Goal: Task Accomplishment & Management: Manage account settings

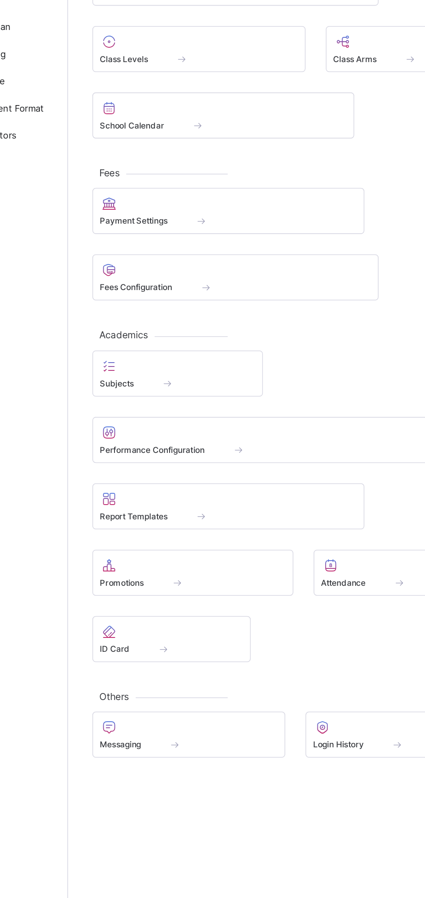
click at [152, 509] on span "Promotions" at bounding box center [139, 512] width 28 height 7
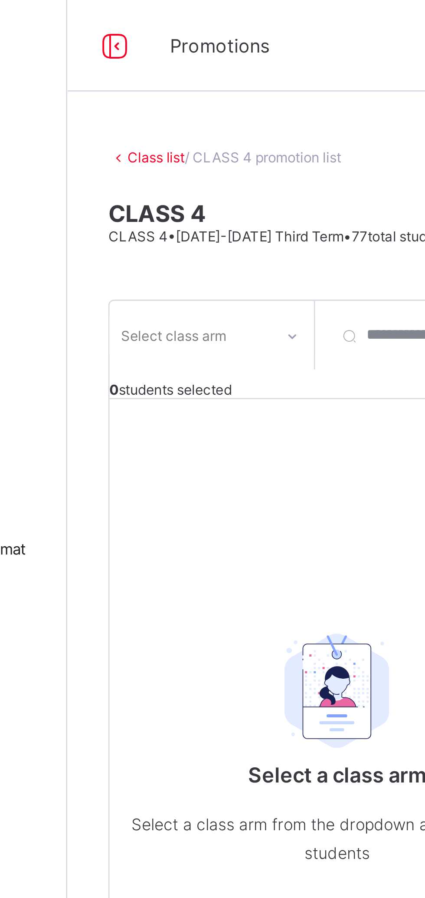
click at [108, 84] on div "Class list / CLASS 4 promotion list CLASS 4 CLASS 4 • [DATE]-[DATE] Third Term …" at bounding box center [264, 450] width 321 height 815
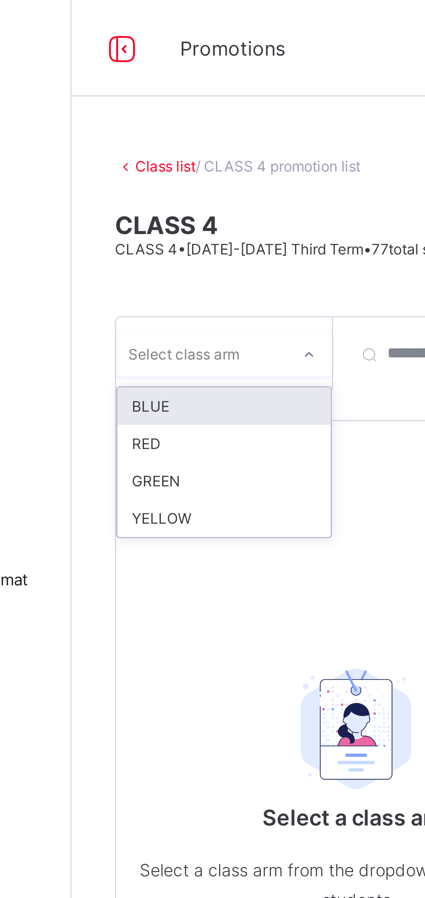
click at [130, 145] on div "BLUE" at bounding box center [159, 145] width 77 height 13
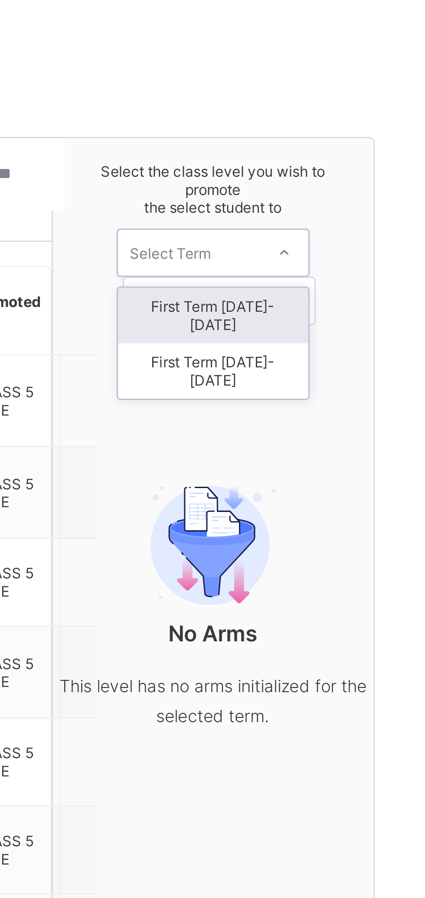
click at [365, 189] on div "First Term [DATE]-[DATE]" at bounding box center [351, 198] width 69 height 20
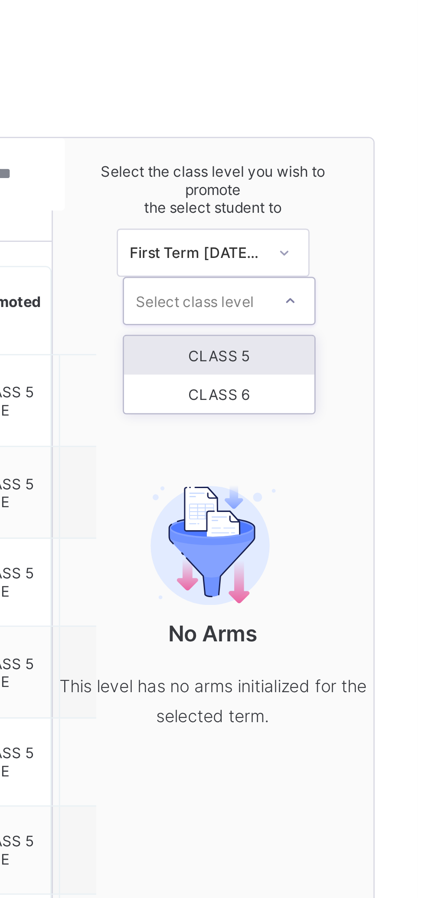
click at [369, 191] on div "CLASS 5" at bounding box center [354, 192] width 69 height 14
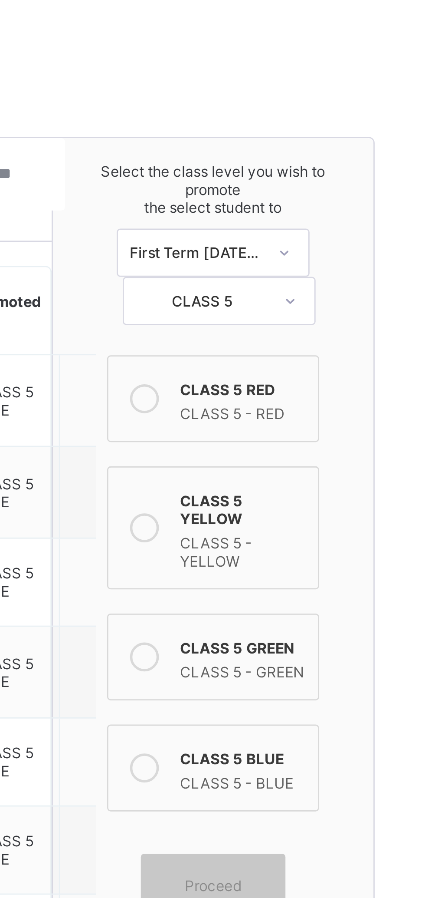
click at [359, 341] on div "CLASS 5 - BLUE" at bounding box center [362, 345] width 45 height 9
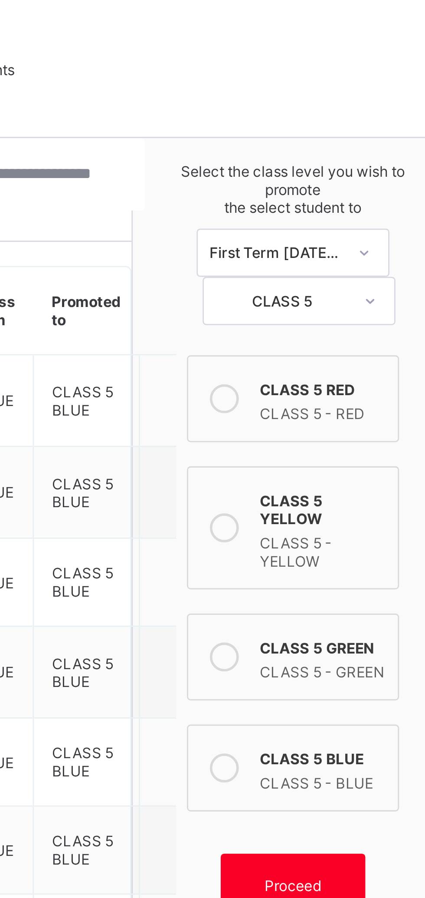
click at [357, 380] on span "Proceed" at bounding box center [351, 383] width 20 height 7
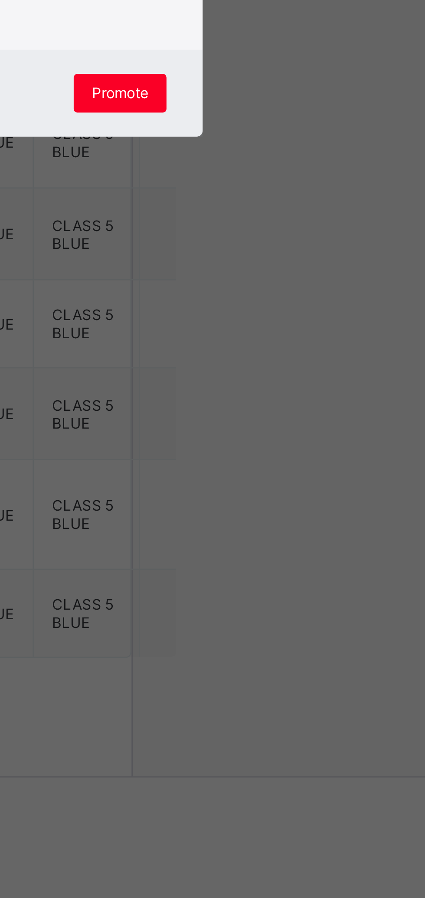
click at [300, 581] on span "Promote" at bounding box center [289, 577] width 20 height 7
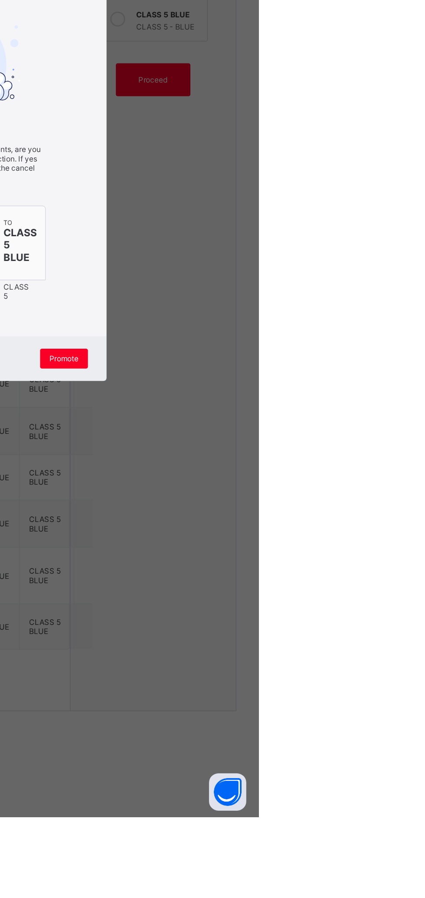
click at [306, 585] on div "Promote" at bounding box center [289, 578] width 33 height 14
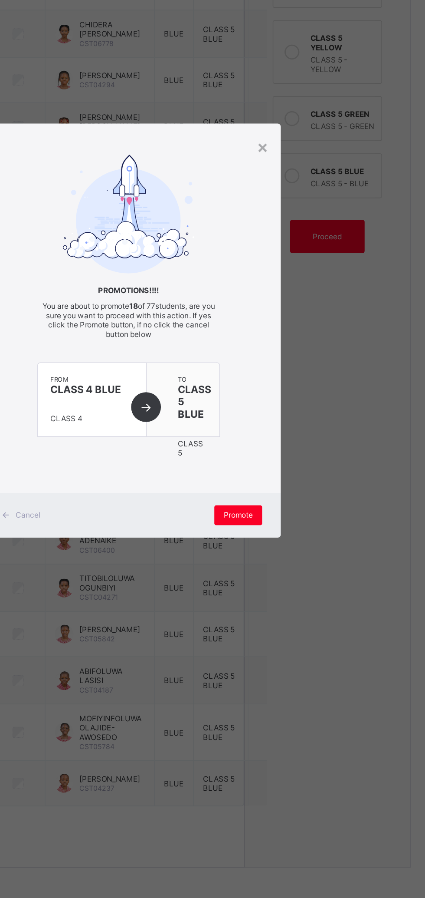
click at [310, 328] on div "×" at bounding box center [306, 320] width 8 height 15
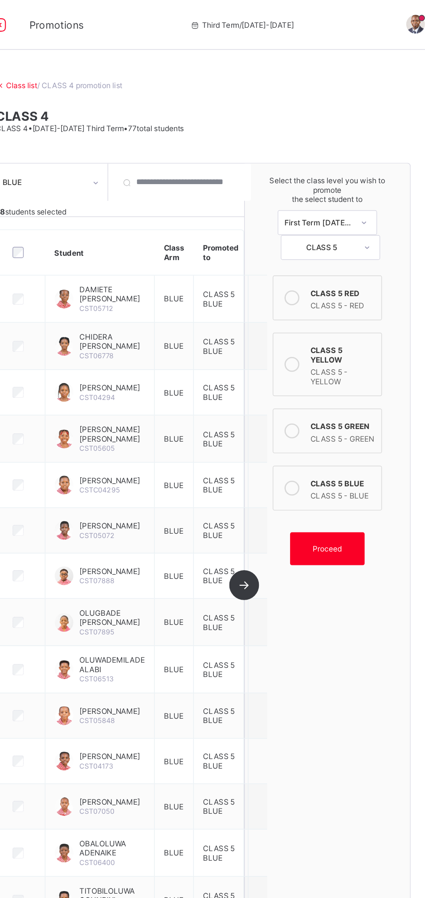
click at [360, 380] on div "Proceed" at bounding box center [352, 383] width 52 height 23
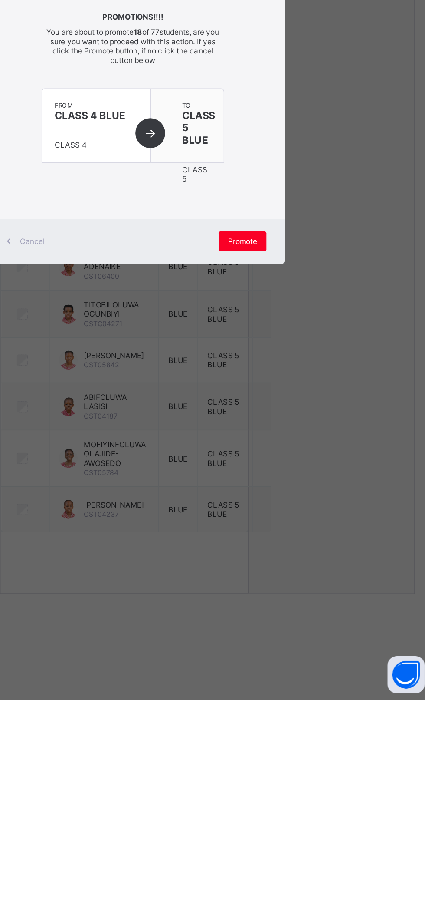
click at [306, 585] on div "Promote" at bounding box center [289, 578] width 33 height 14
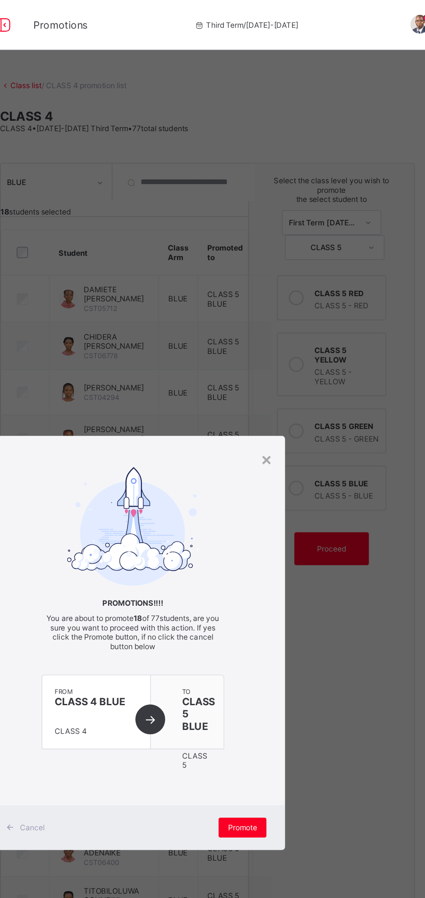
click at [310, 328] on div "×" at bounding box center [306, 320] width 8 height 15
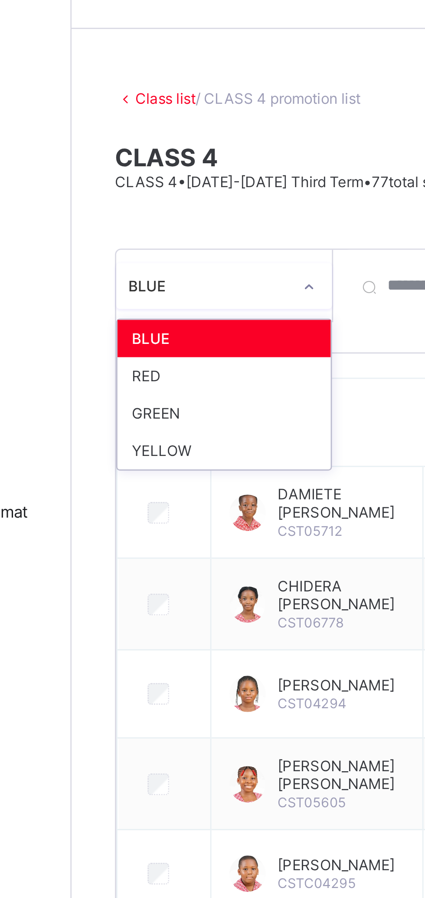
click at [162, 159] on div "RED" at bounding box center [159, 159] width 77 height 13
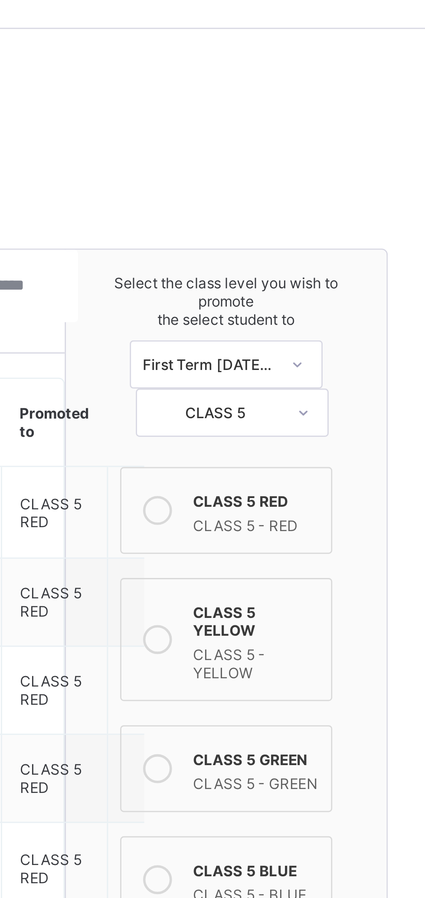
click at [329, 206] on icon at bounding box center [327, 208] width 10 height 10
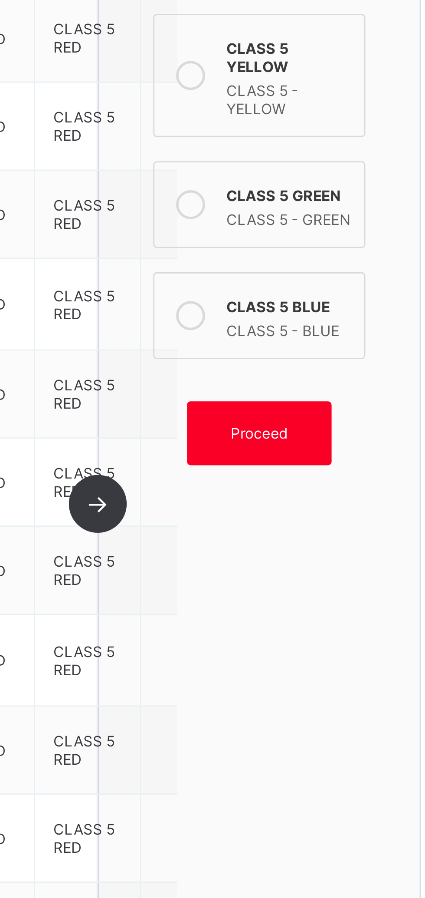
click at [361, 381] on div "Proceed" at bounding box center [352, 383] width 52 height 23
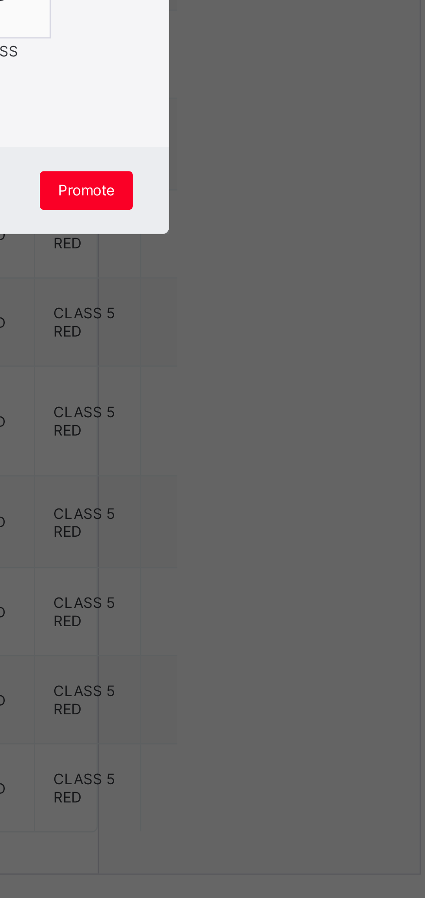
click at [300, 581] on span "Promote" at bounding box center [289, 577] width 20 height 7
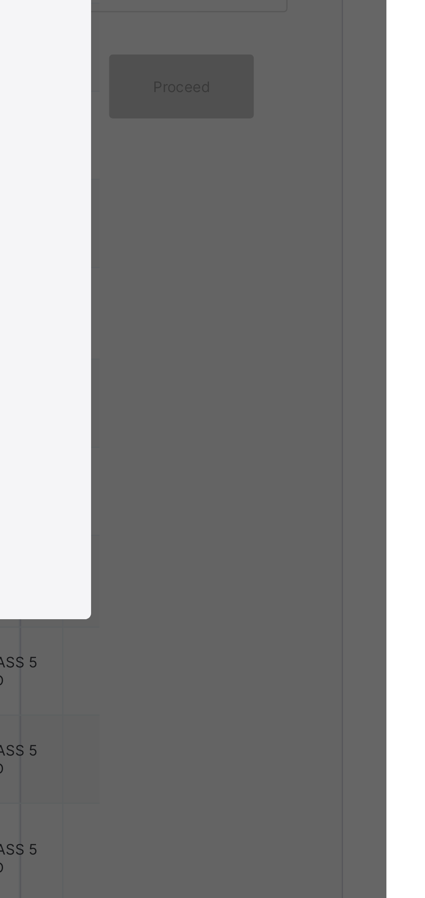
click at [310, 346] on div "×" at bounding box center [306, 339] width 8 height 15
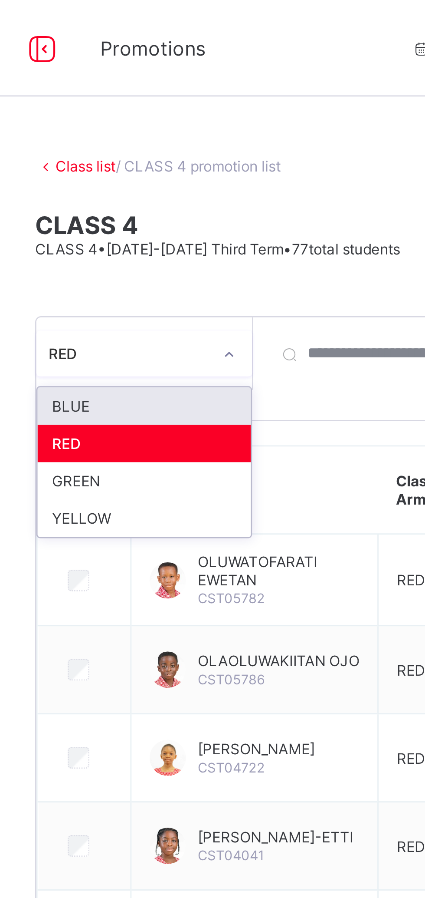
click at [170, 170] on div "GREEN" at bounding box center [159, 172] width 77 height 13
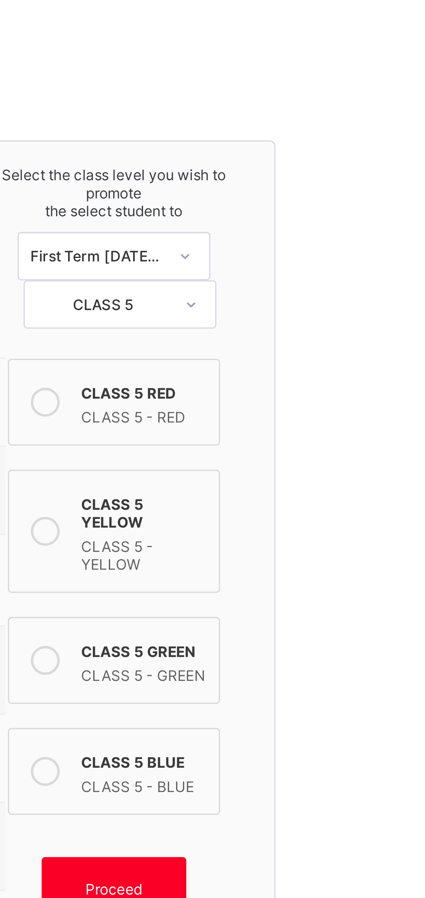
click at [363, 292] on div "CLASS 5 GREEN" at bounding box center [362, 296] width 45 height 9
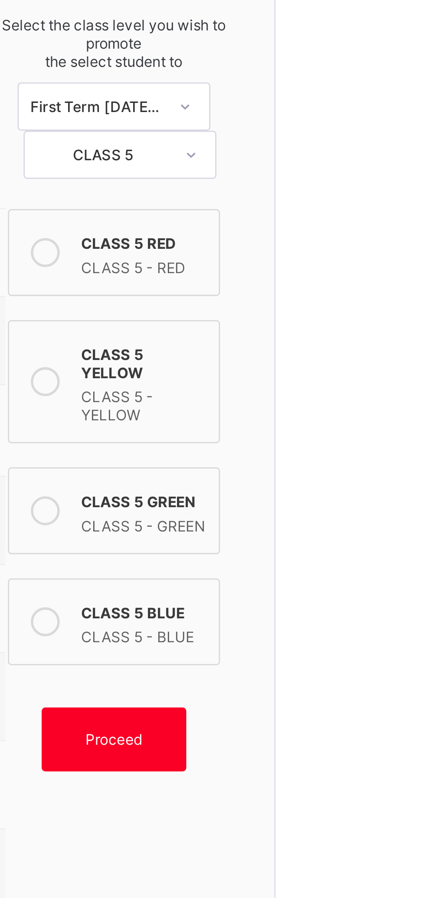
click at [357, 380] on span "Proceed" at bounding box center [351, 383] width 20 height 7
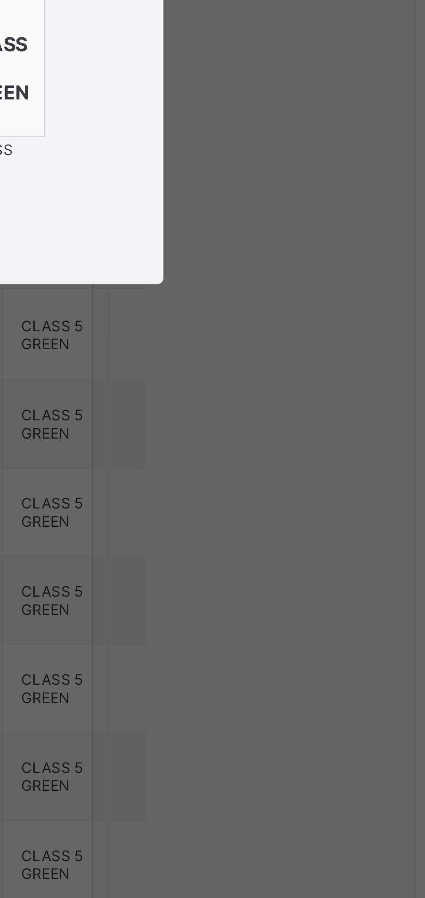
click at [220, 550] on span "Close" at bounding box center [213, 546] width 14 height 7
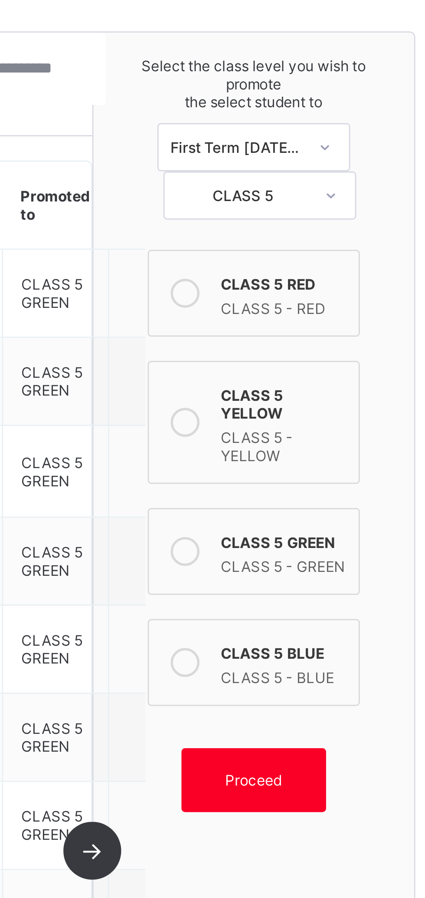
click at [362, 380] on span "Proceed" at bounding box center [351, 383] width 39 height 7
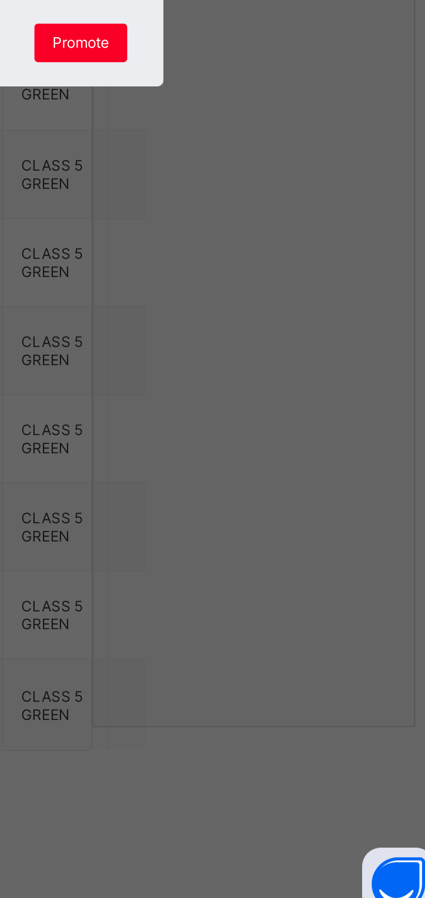
click at [300, 581] on span "Promote" at bounding box center [289, 577] width 20 height 7
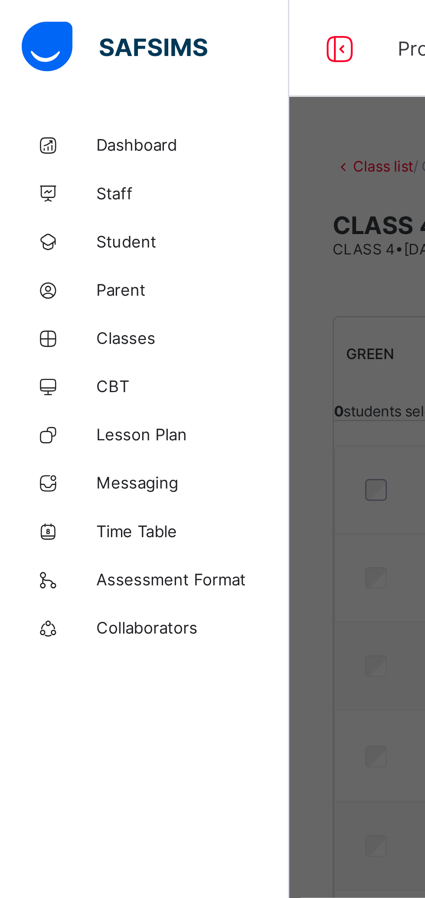
click at [136, 163] on div "× We have lift off All 0 students have been promoted successfully from CLASS 4 …" at bounding box center [212, 449] width 425 height 898
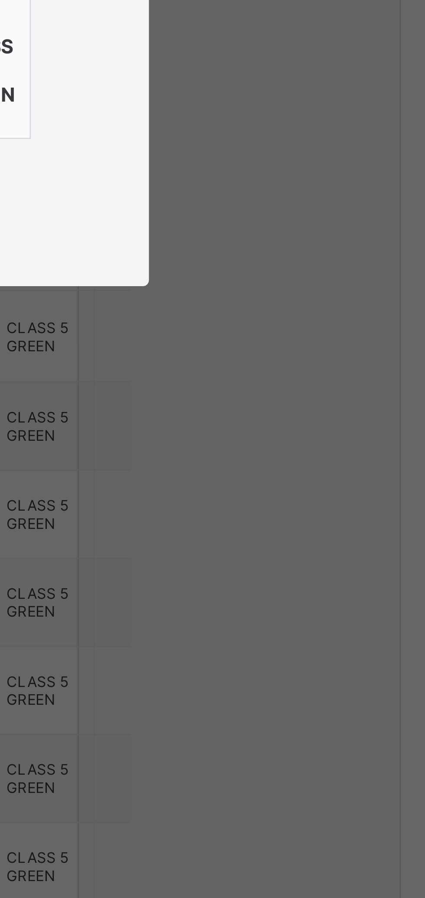
click at [220, 550] on span "Close" at bounding box center [213, 546] width 14 height 7
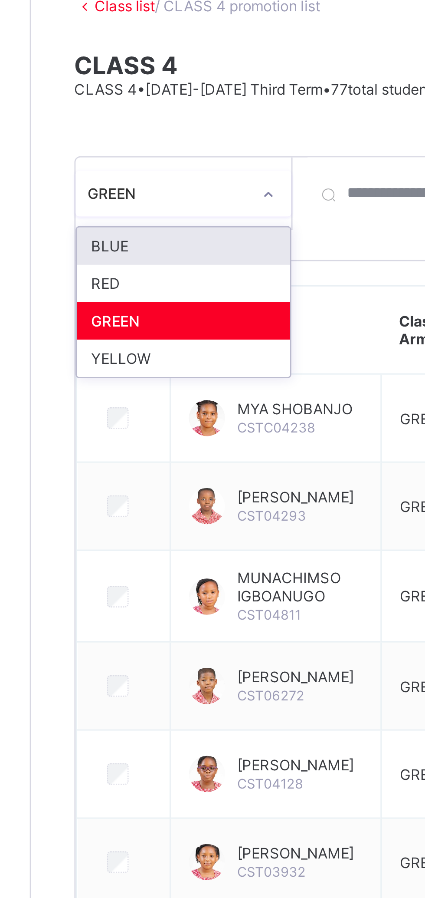
click at [173, 180] on div "YELLOW" at bounding box center [159, 186] width 77 height 13
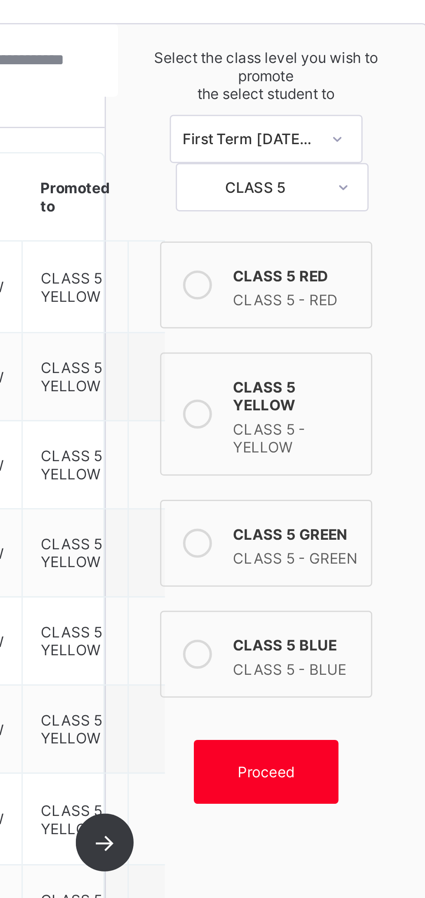
click at [332, 255] on div at bounding box center [326, 254] width 17 height 30
click at [360, 380] on span "Proceed" at bounding box center [351, 383] width 20 height 7
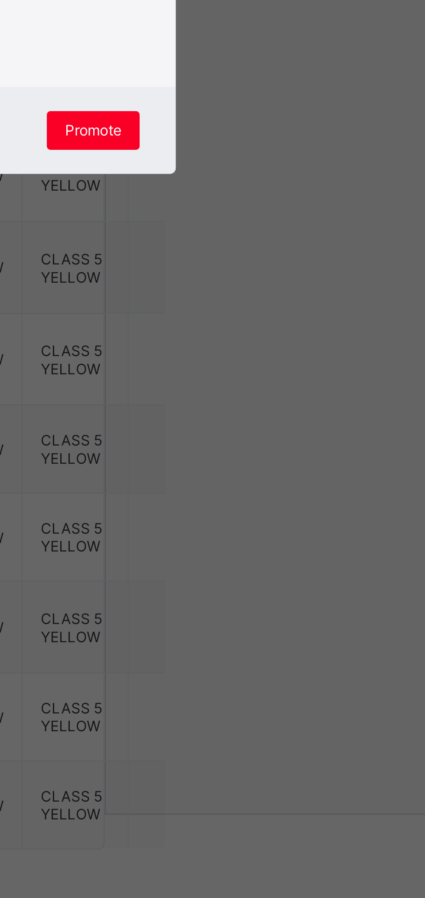
click at [306, 585] on div "Promote" at bounding box center [289, 578] width 33 height 14
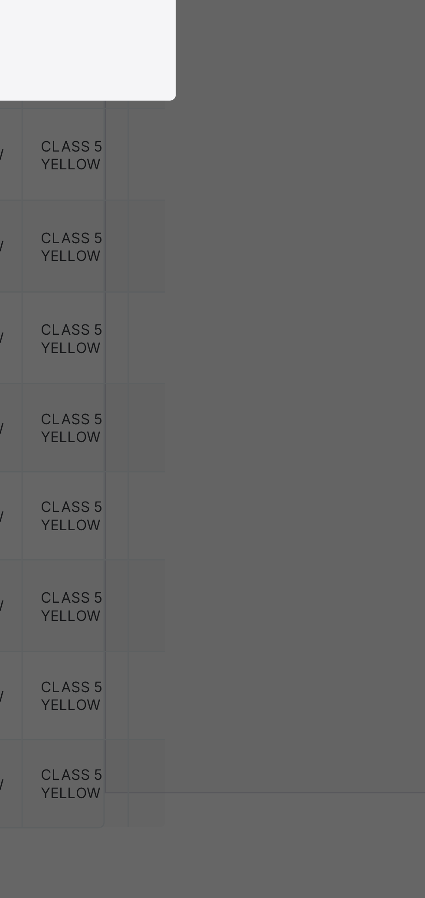
click at [220, 550] on span "Close" at bounding box center [213, 546] width 14 height 7
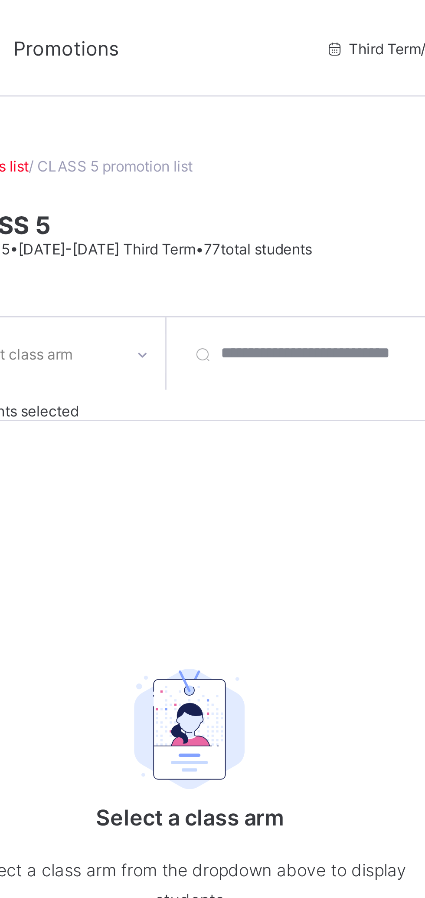
click at [148, 60] on link "Class list" at bounding box center [138, 59] width 22 height 7
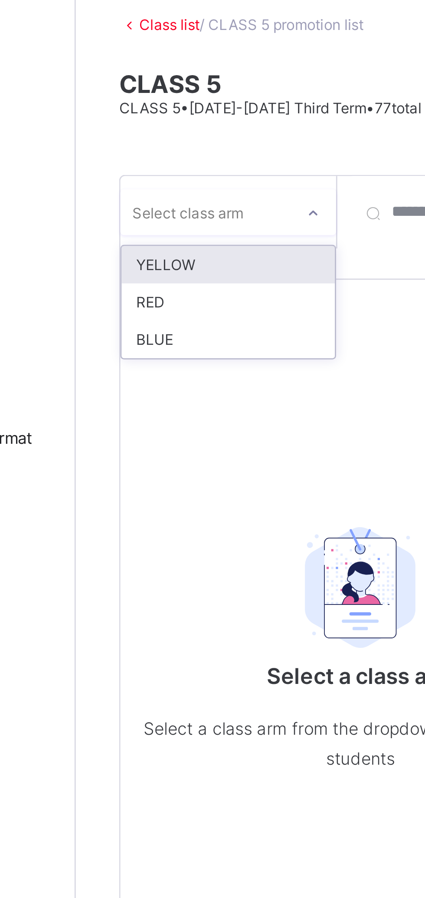
click at [162, 147] on div "YELLOW" at bounding box center [159, 145] width 77 height 13
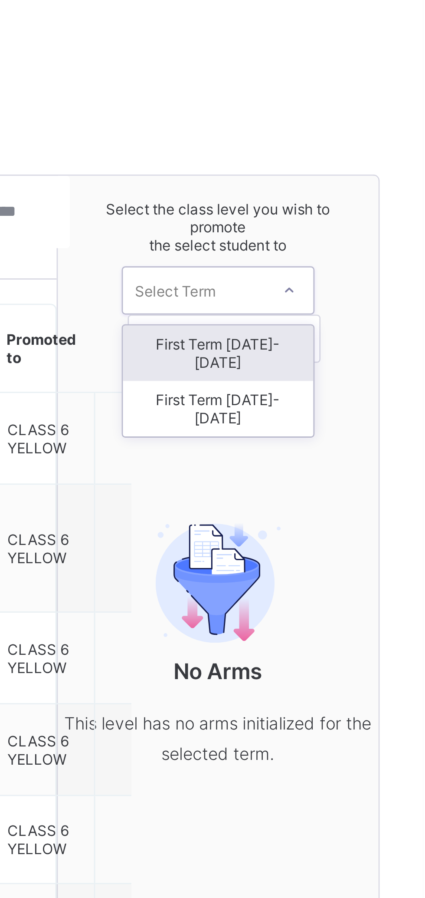
click at [359, 188] on div "First Term [DATE]-[DATE]" at bounding box center [351, 198] width 69 height 20
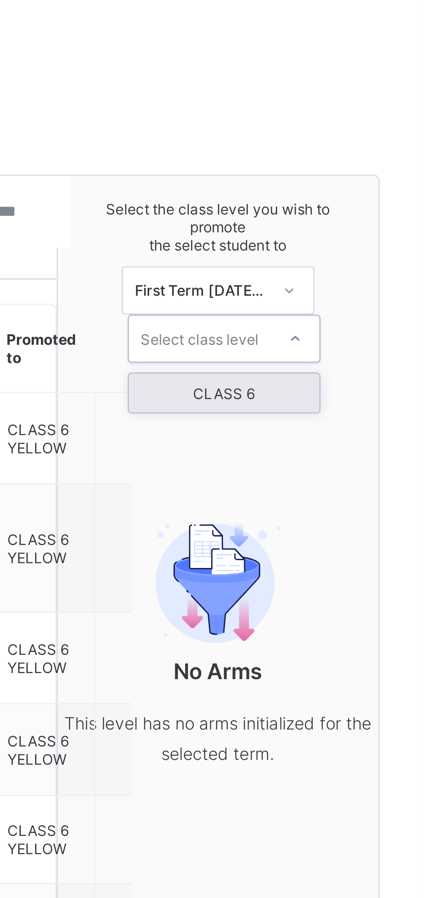
click at [353, 194] on div "CLASS 6" at bounding box center [354, 192] width 69 height 14
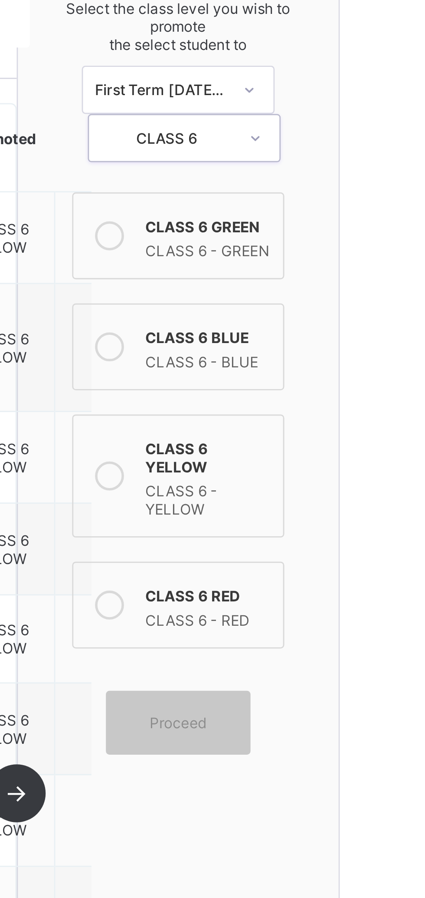
click at [329, 293] on icon at bounding box center [327, 294] width 10 height 10
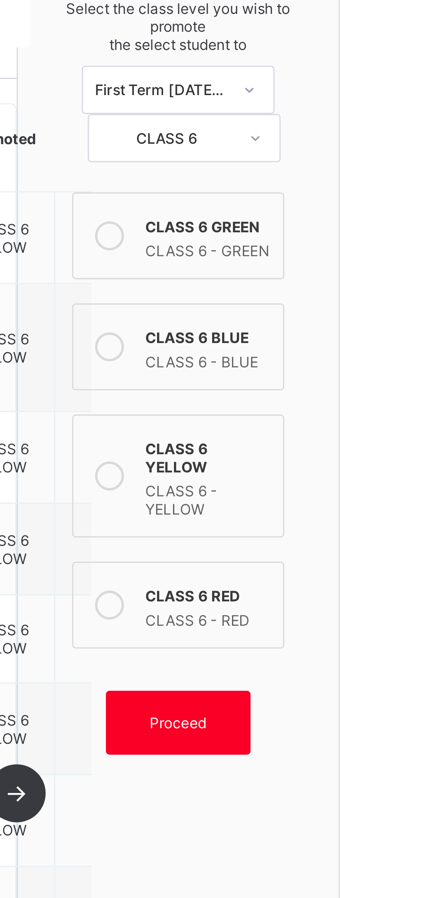
click at [363, 380] on span "Proceed" at bounding box center [351, 383] width 39 height 7
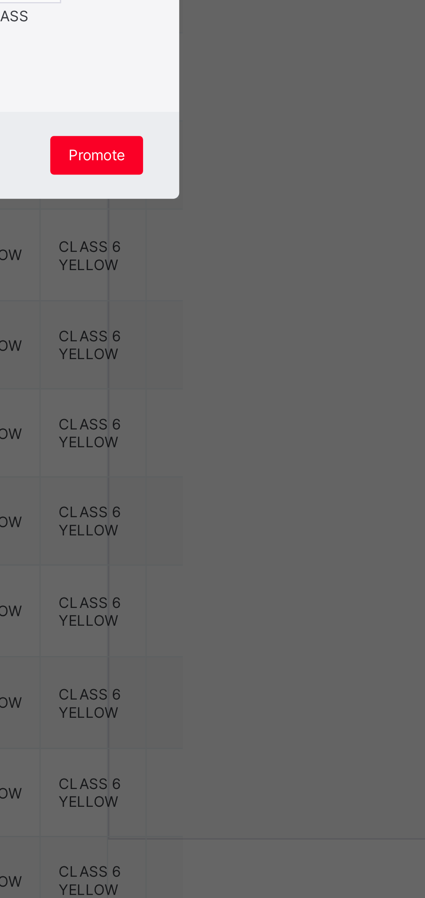
click at [300, 581] on span "Promote" at bounding box center [289, 577] width 20 height 7
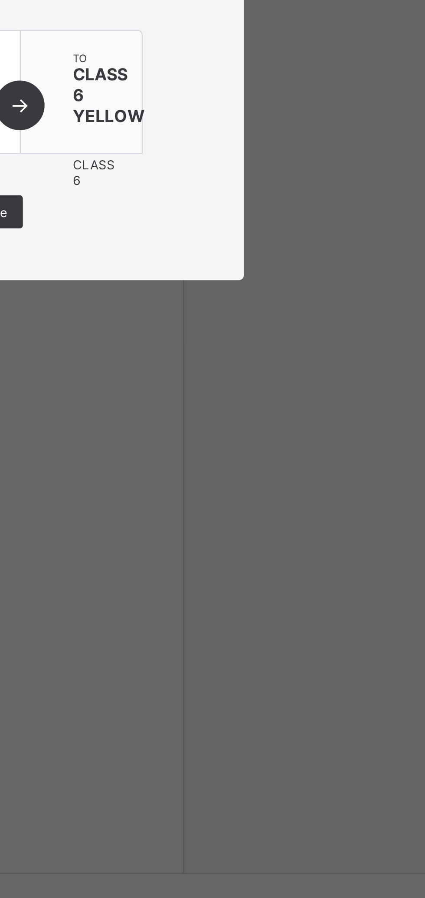
click at [220, 550] on span "Close" at bounding box center [213, 546] width 14 height 7
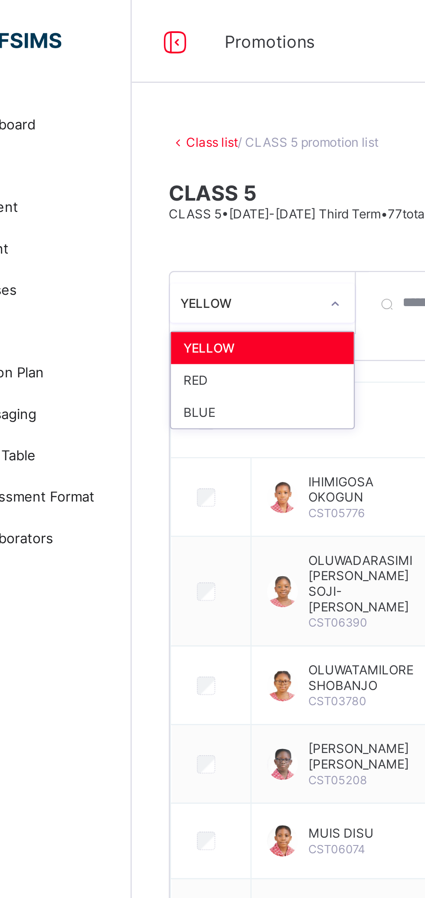
click at [162, 166] on div "BLUE" at bounding box center [159, 172] width 77 height 13
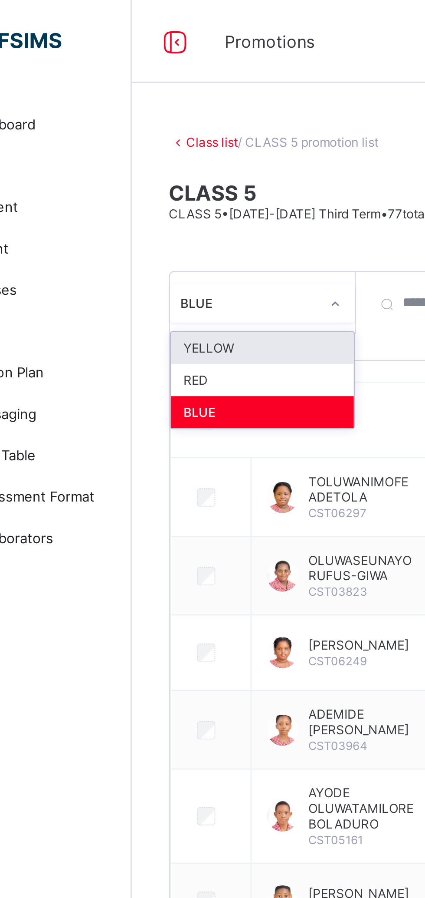
click at [163, 155] on div "RED" at bounding box center [159, 159] width 77 height 13
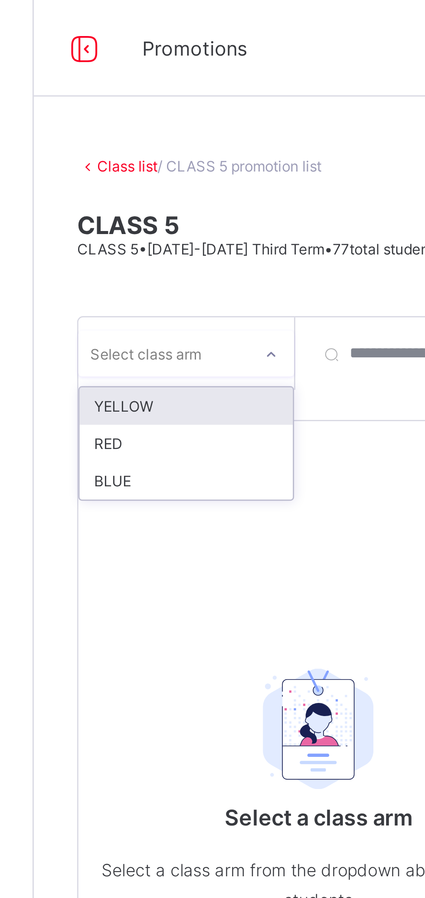
click at [165, 155] on div "RED" at bounding box center [159, 159] width 77 height 13
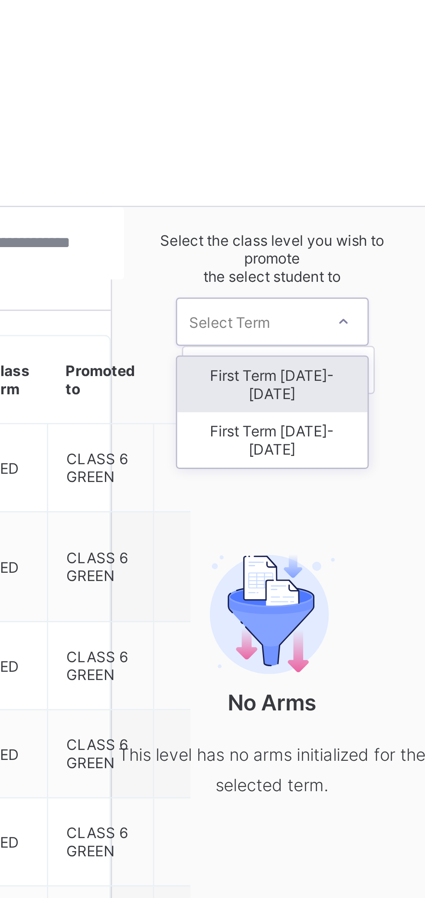
click at [360, 188] on div "First Term [DATE]-[DATE]" at bounding box center [351, 198] width 69 height 20
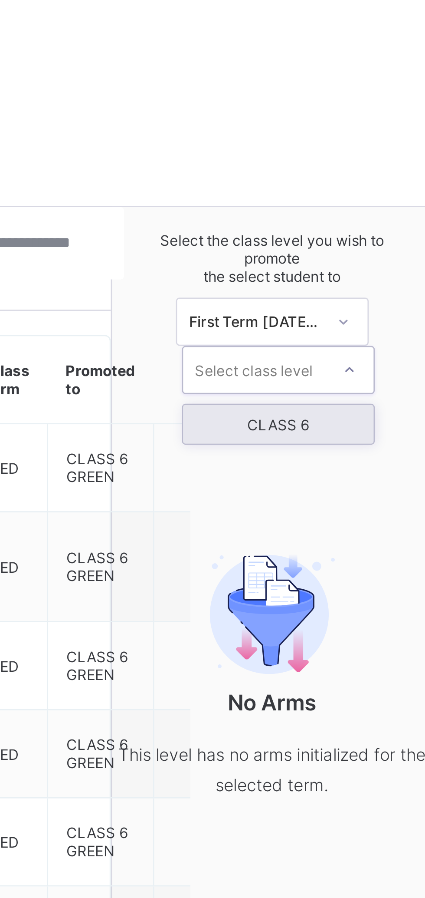
click at [365, 191] on div "CLASS 6" at bounding box center [354, 192] width 69 height 14
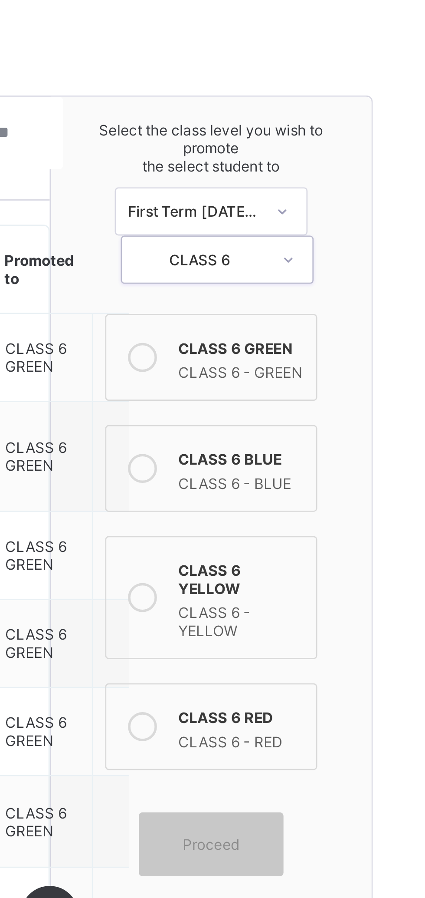
click at [361, 333] on div "CLASS 6 RED" at bounding box center [362, 336] width 45 height 9
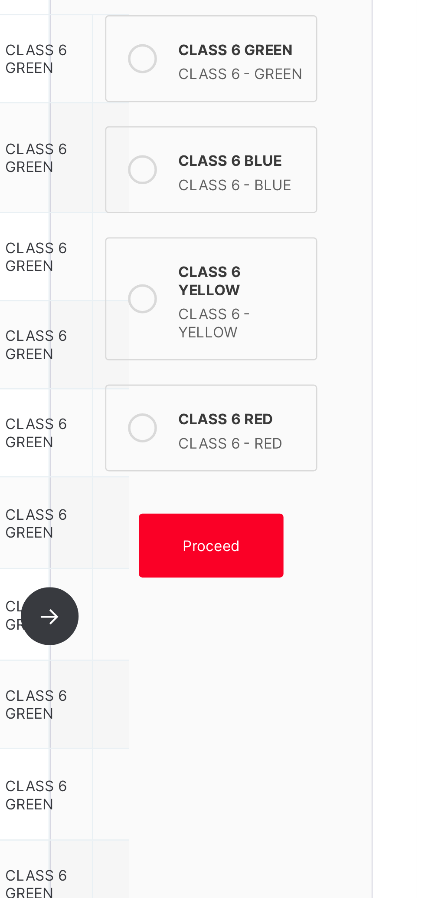
click at [356, 380] on div "Proceed" at bounding box center [352, 383] width 52 height 23
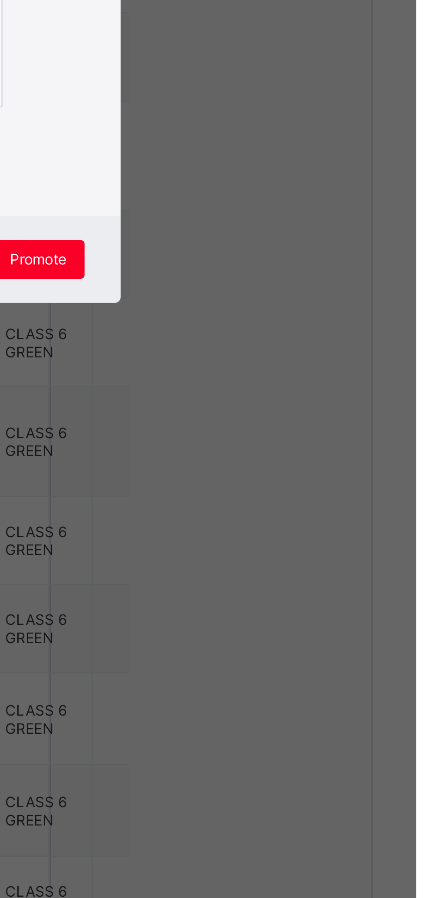
click at [300, 581] on span "Promote" at bounding box center [289, 577] width 20 height 7
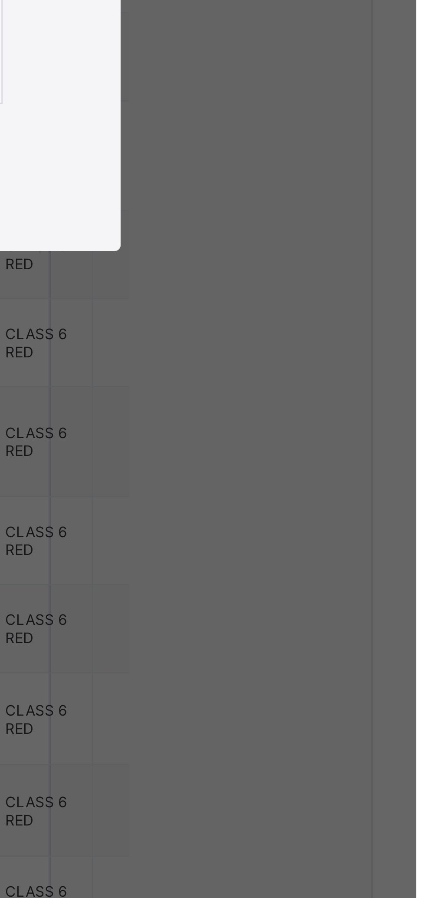
click at [226, 553] on div "Close" at bounding box center [212, 546] width 27 height 14
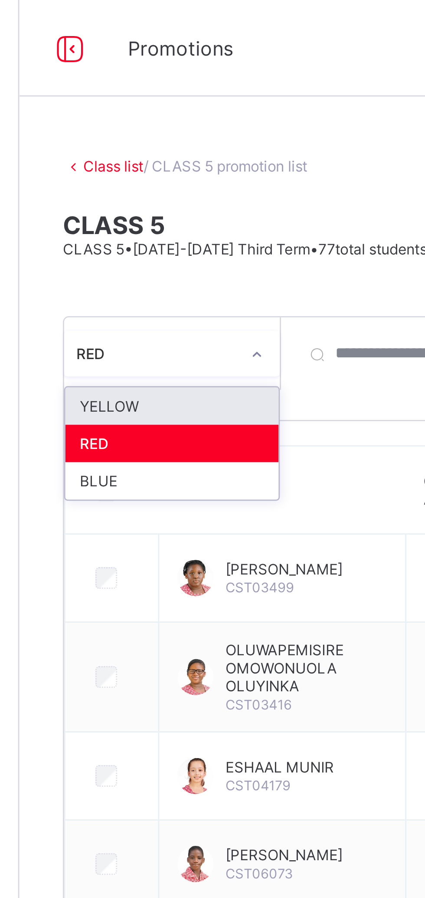
click at [169, 170] on div "BLUE" at bounding box center [159, 172] width 77 height 13
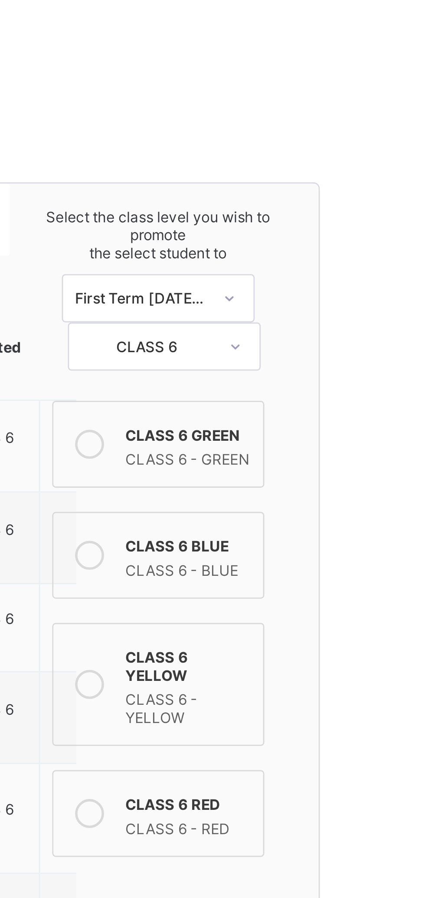
click at [363, 241] on div "CLASS 6 BLUE" at bounding box center [362, 243] width 45 height 9
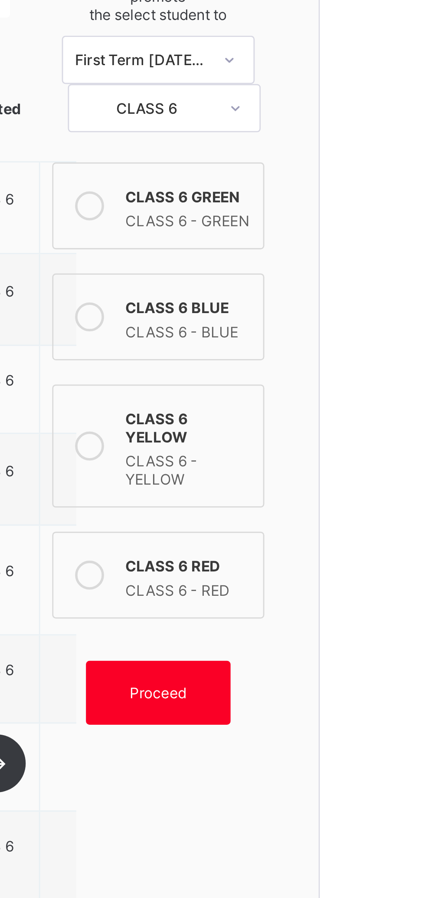
click at [358, 380] on span "Proceed" at bounding box center [351, 383] width 20 height 7
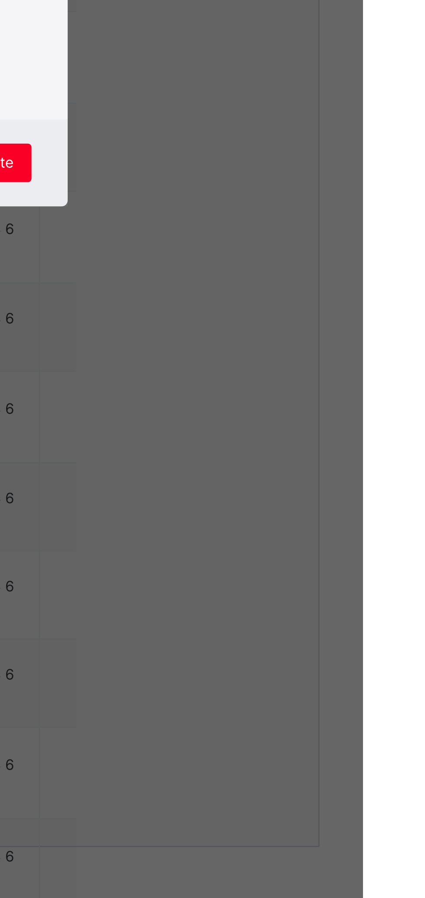
click at [300, 581] on span "Promote" at bounding box center [289, 577] width 20 height 7
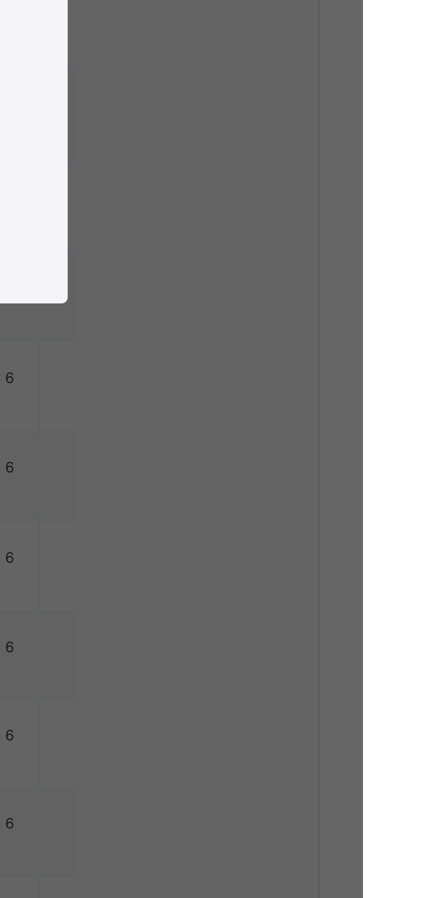
click at [310, 346] on div "×" at bounding box center [306, 339] width 8 height 15
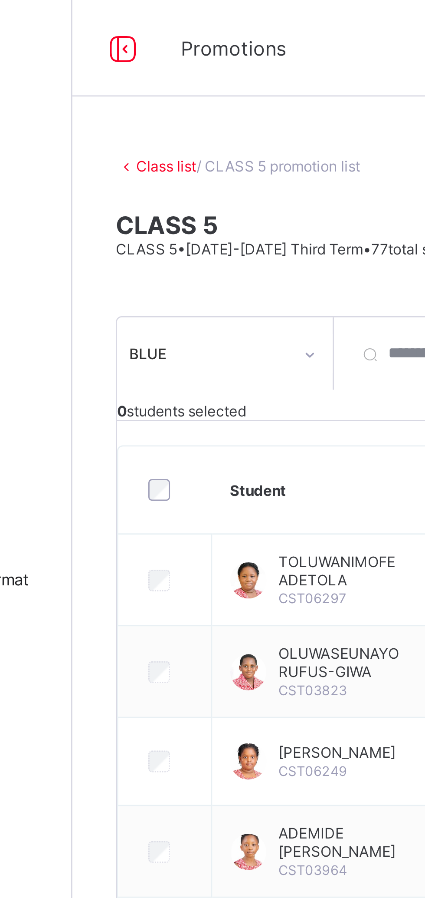
click at [143, 61] on link "Class list" at bounding box center [138, 59] width 22 height 7
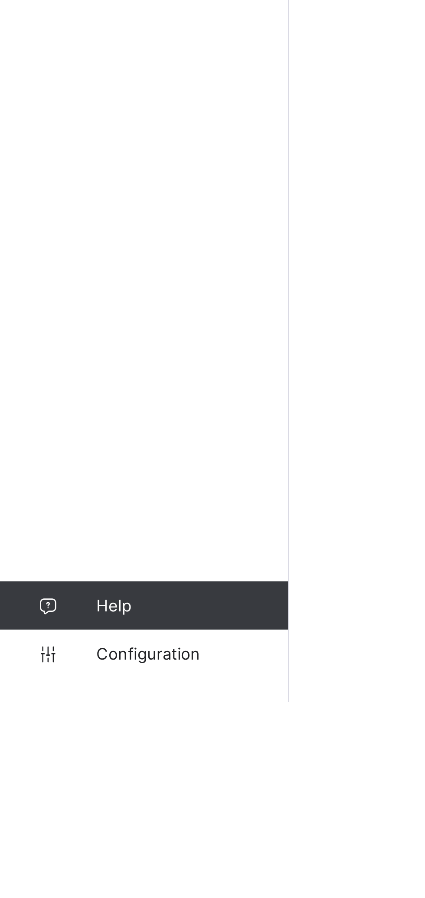
click at [56, 877] on span "Configuration" at bounding box center [69, 880] width 69 height 7
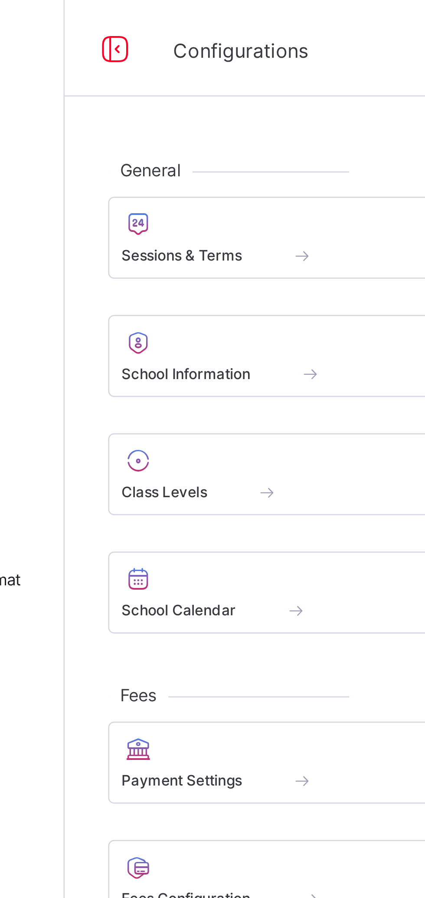
click at [190, 89] on span at bounding box center [189, 91] width 9 height 7
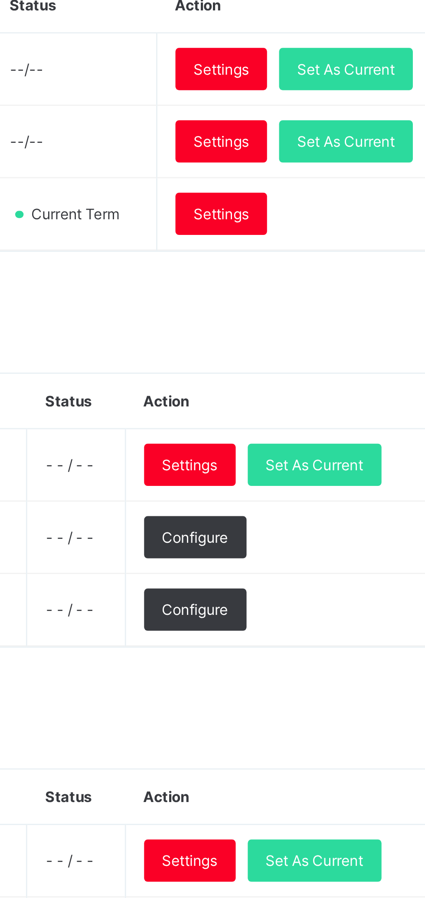
click at [376, 339] on div "Set As Current" at bounding box center [365, 331] width 48 height 15
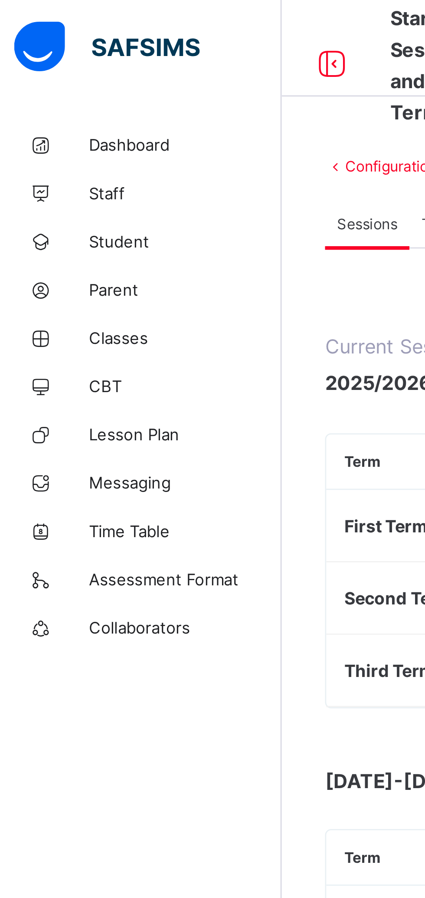
click at [57, 127] on link "Classes" at bounding box center [52, 121] width 104 height 17
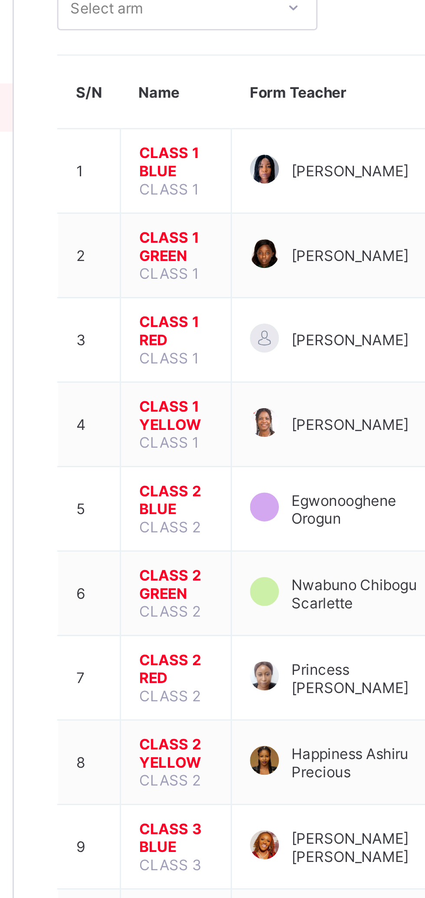
click at [166, 258] on span "CLASS 2 BLUE" at bounding box center [162, 262] width 26 height 13
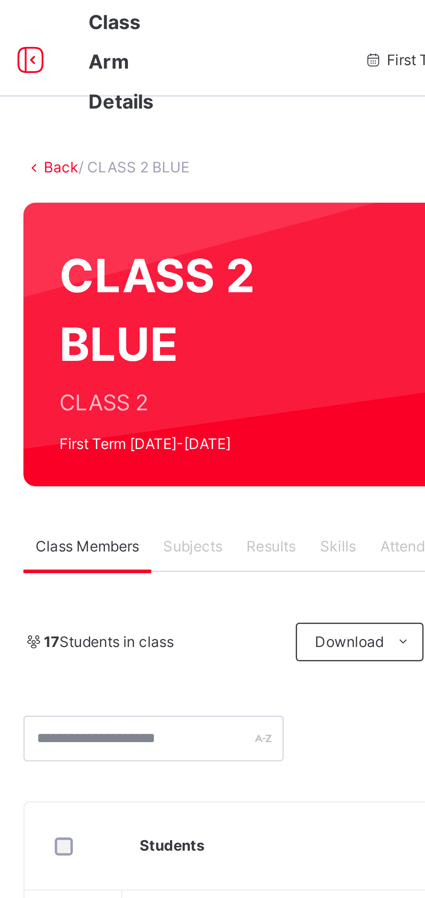
click at [183, 197] on span "Subjects" at bounding box center [180, 197] width 21 height 8
click at [192, 228] on div "17 Students in class" at bounding box center [167, 231] width 94 height 8
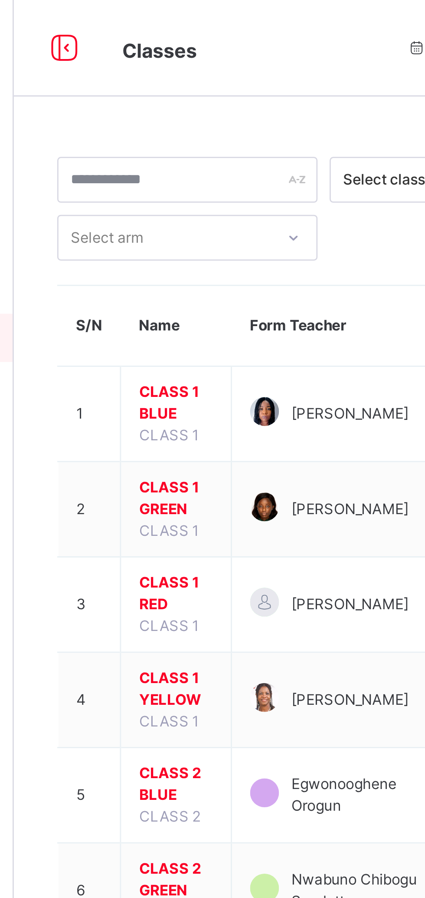
click at [166, 148] on span "CLASS 1 BLUE" at bounding box center [162, 145] width 26 height 16
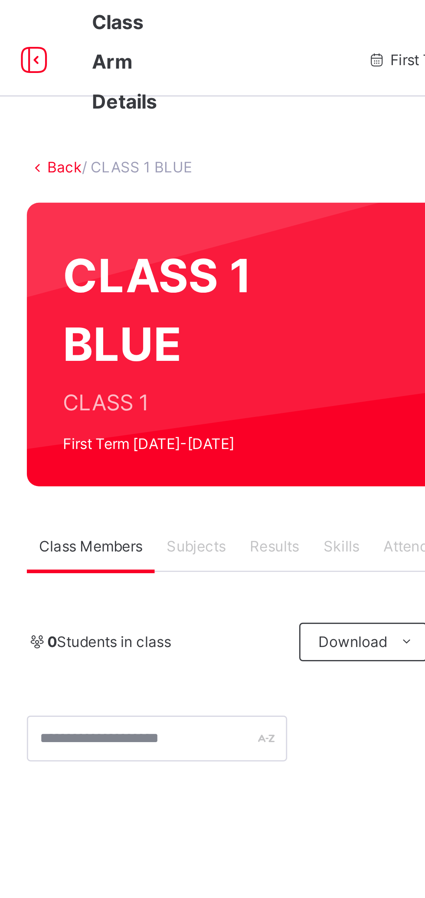
click at [134, 59] on link "Back" at bounding box center [133, 60] width 13 height 7
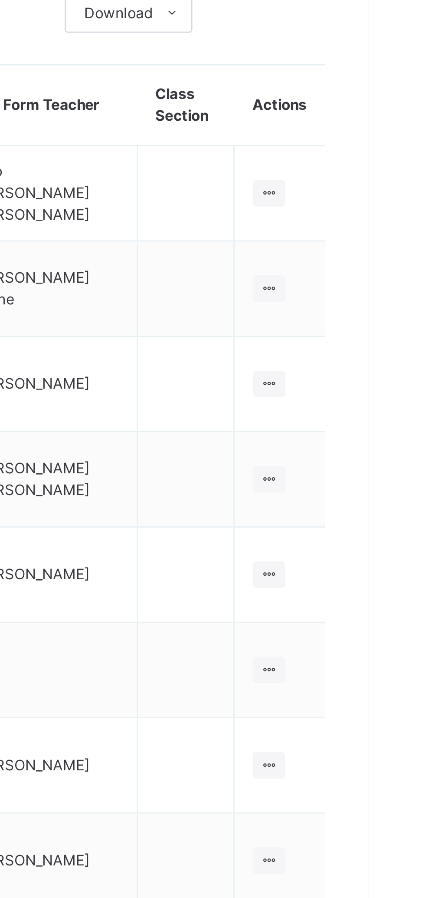
click at [0, 0] on ul "View Class Assign form Teacher" at bounding box center [0, 0] width 0 height 0
click at [0, 0] on div "Assign form Teacher" at bounding box center [0, 0] width 0 height 0
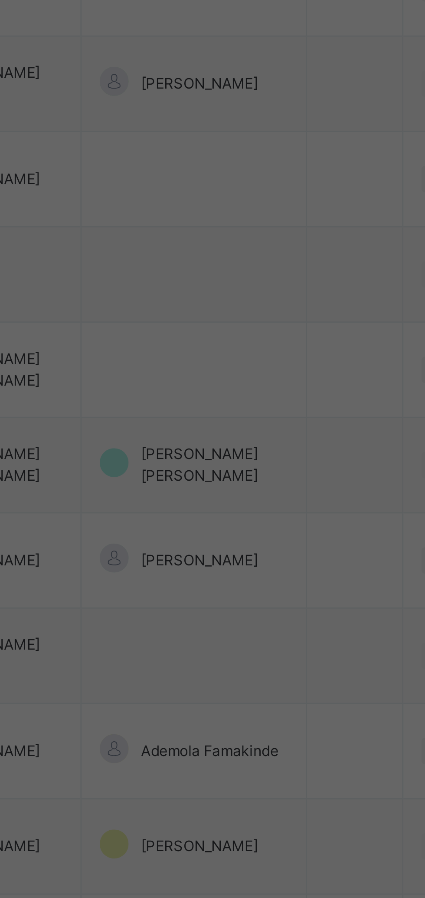
click at [263, 452] on div "Nwabuno [PERSON_NAME]" at bounding box center [212, 445] width 101 height 15
type input "***"
type input "*"
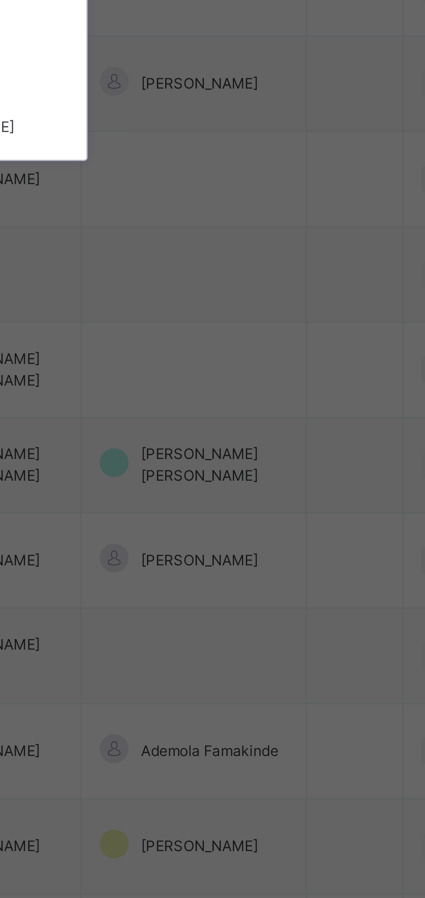
click at [248, 507] on div "Select Form Teacher Nwabuno [PERSON_NAME] Select Assistant Form Teacher option …" at bounding box center [213, 454] width 128 height 108
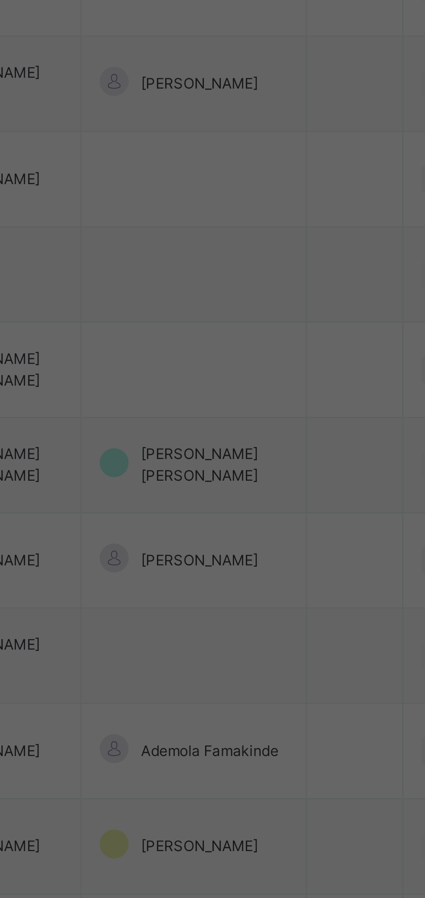
click at [264, 528] on div "Save" at bounding box center [251, 521] width 26 height 14
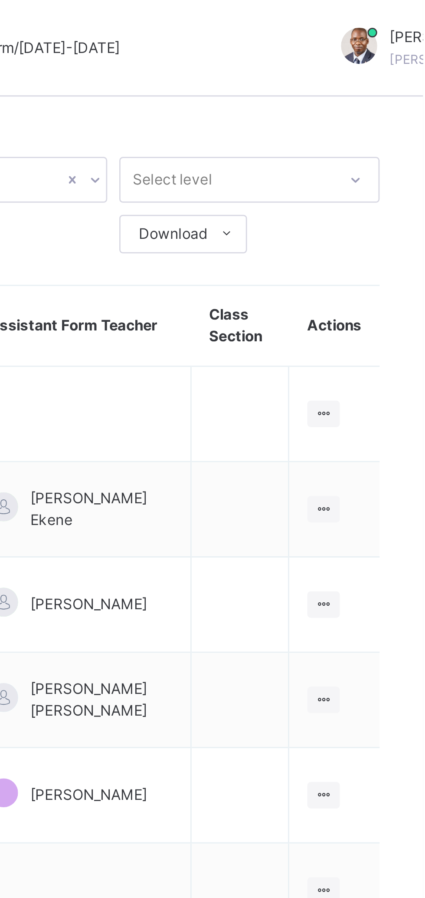
click at [0, 0] on ul "View Class Assign form Teacher" at bounding box center [0, 0] width 0 height 0
click at [0, 0] on div "Assign form Teacher" at bounding box center [0, 0] width 0 height 0
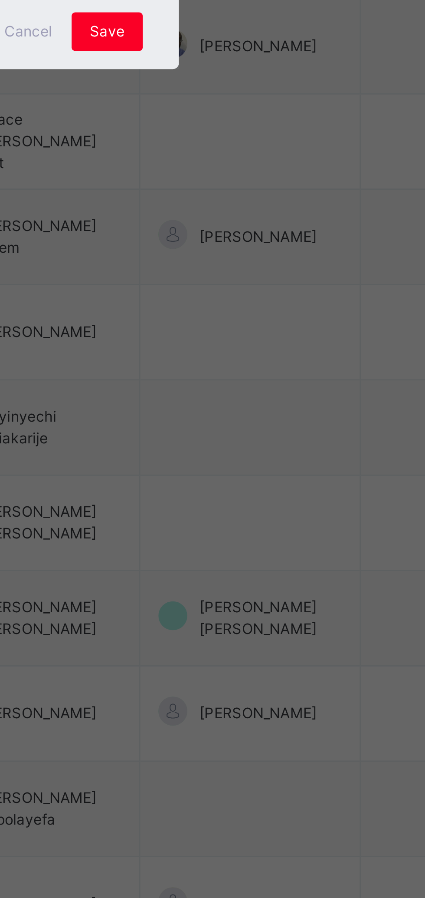
click at [263, 452] on div "Happiness [PERSON_NAME]" at bounding box center [212, 445] width 101 height 15
type input "****"
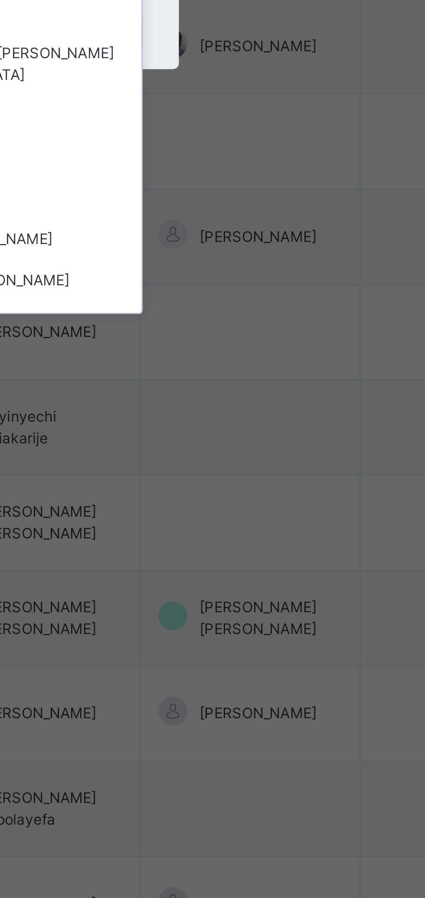
type input "*"
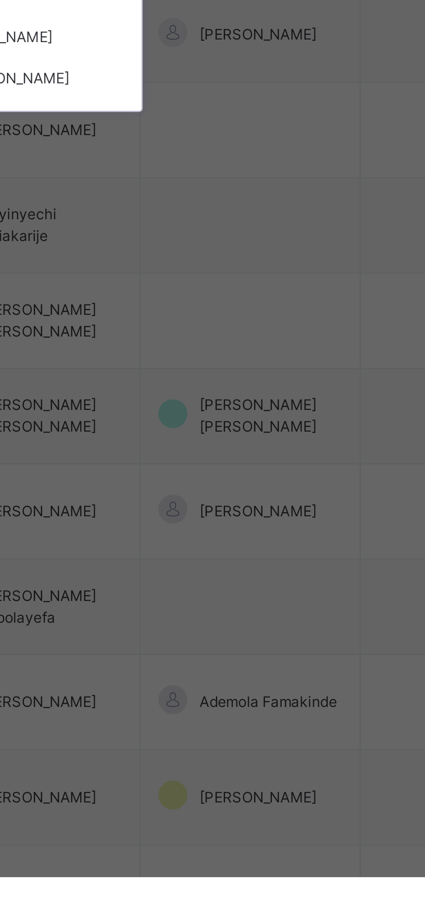
click at [258, 507] on div "Select Form Teacher Happiness [PERSON_NAME] Select Assistant Form Teacher optio…" at bounding box center [213, 454] width 128 height 108
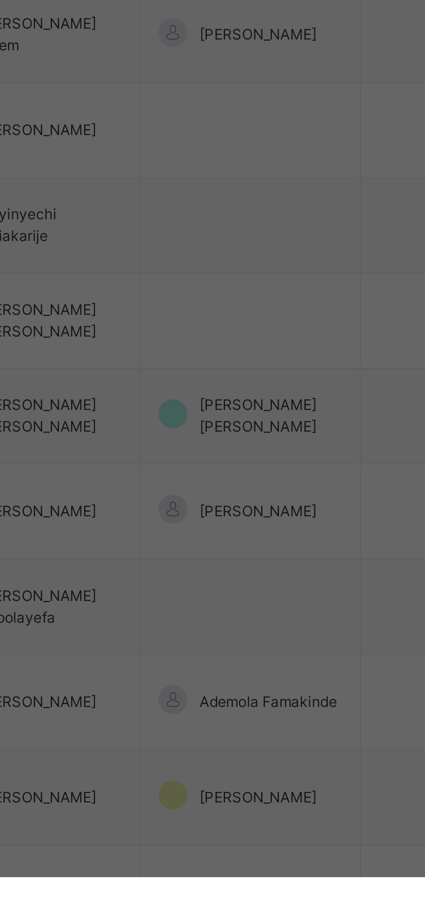
click at [264, 528] on div "Save" at bounding box center [251, 521] width 26 height 14
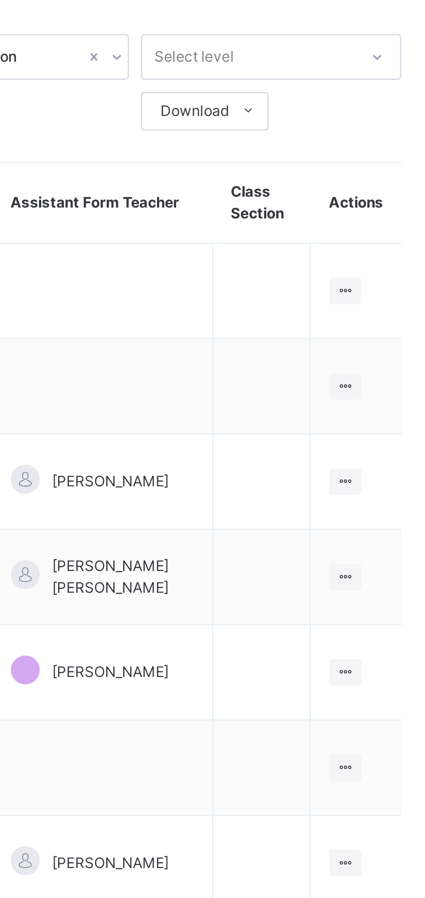
click at [392, 214] on icon at bounding box center [389, 217] width 7 height 7
click at [0, 0] on div "Assign form Teacher" at bounding box center [0, 0] width 0 height 0
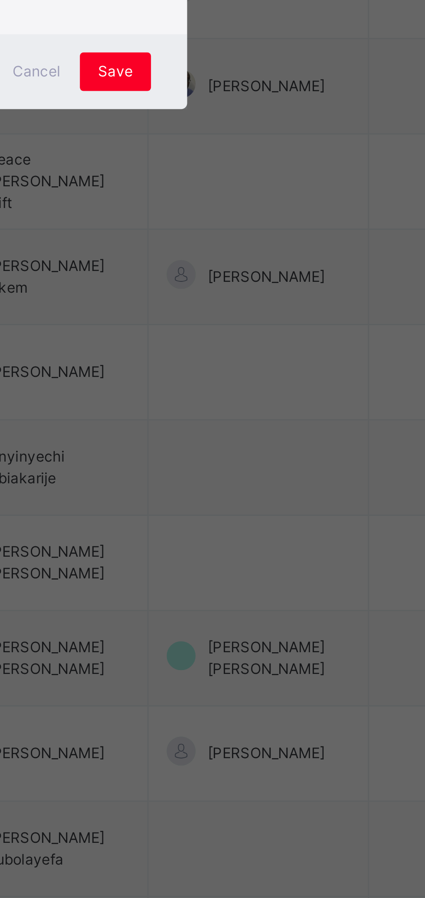
click at [263, 452] on div "Egwonooghene Orogun" at bounding box center [212, 445] width 101 height 15
type input "***"
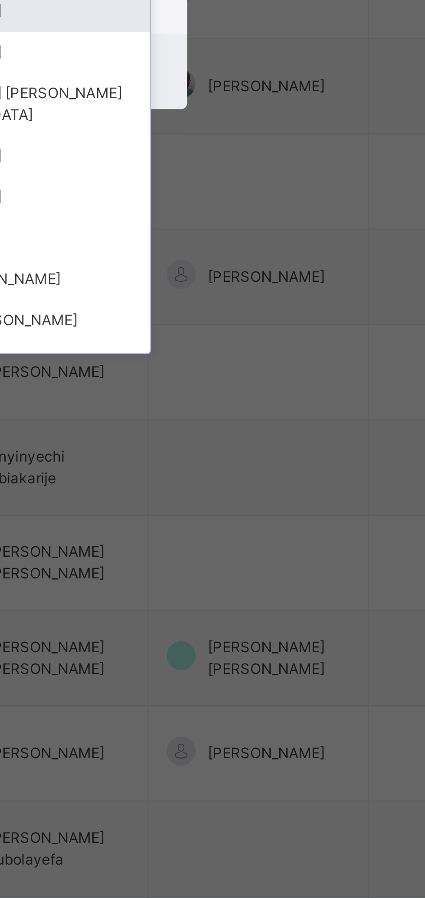
type input "*"
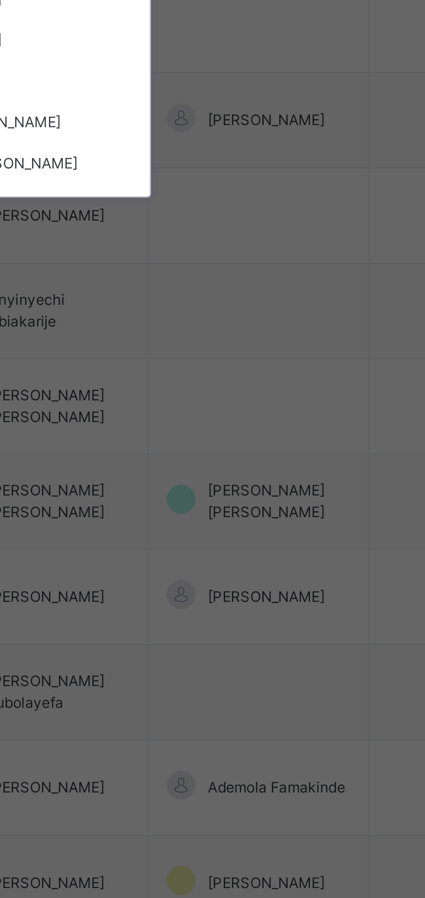
click at [259, 507] on div "Select Form Teacher Egwonooghene Orogun Select Assistant Form Teacher option [P…" at bounding box center [213, 454] width 128 height 108
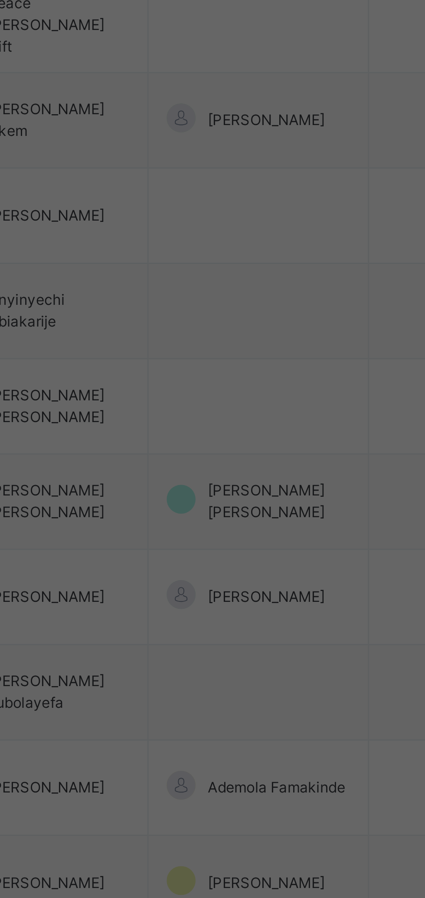
click at [264, 528] on div "Save" at bounding box center [251, 521] width 26 height 14
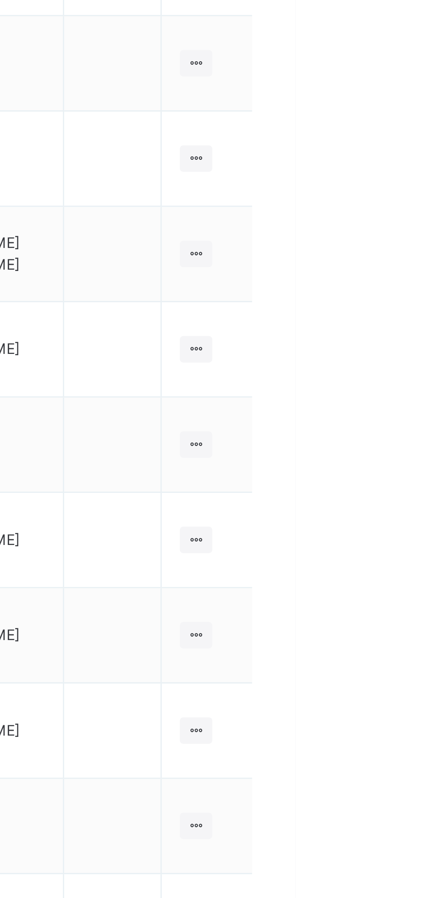
click at [391, 248] on icon at bounding box center [389, 251] width 7 height 7
click at [0, 0] on div "Assign form Teacher" at bounding box center [0, 0] width 0 height 0
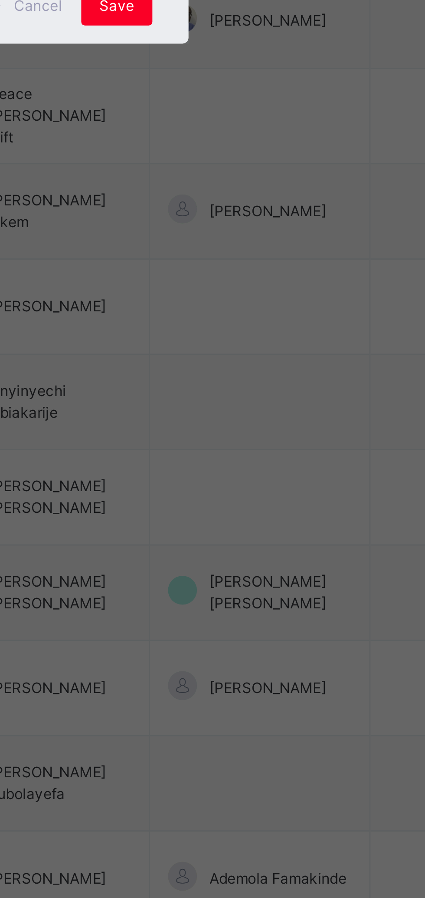
click at [263, 452] on div "Princess [PERSON_NAME]" at bounding box center [212, 445] width 101 height 15
type input "*****"
click at [263, 507] on div "[PERSON_NAME]" at bounding box center [212, 499] width 101 height 15
type input "***"
click at [257, 525] on span "Save" at bounding box center [250, 521] width 13 height 8
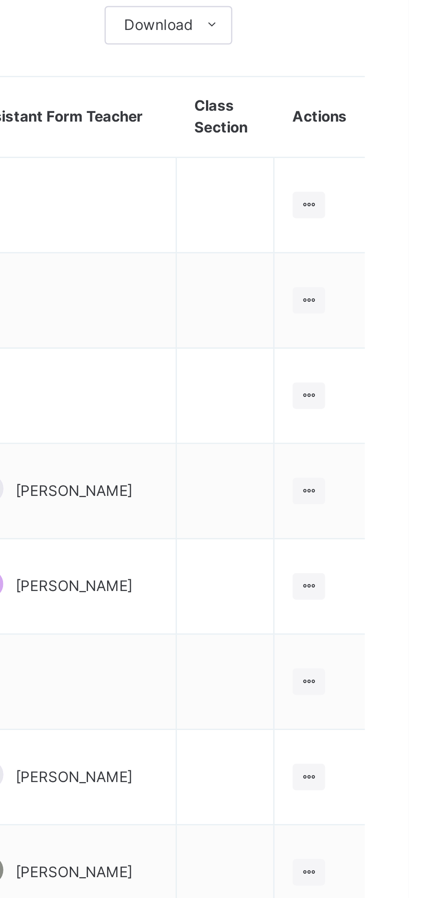
click at [386, 284] on icon at bounding box center [389, 286] width 7 height 7
click at [0, 0] on li "Assign form Teacher" at bounding box center [0, 0] width 0 height 0
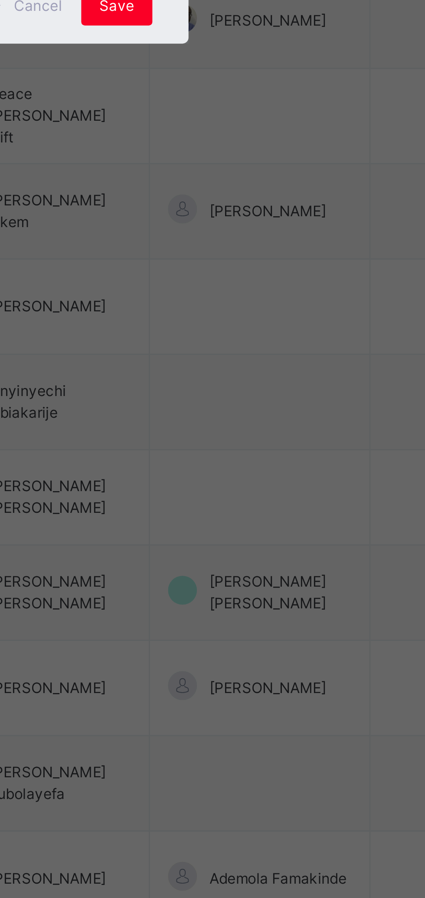
click at [263, 452] on div "Blessing [PERSON_NAME]" at bounding box center [212, 445] width 101 height 15
type input "****"
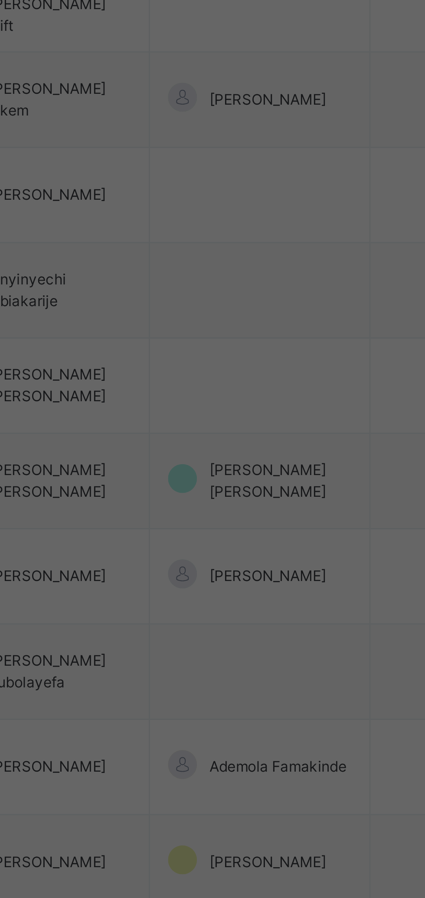
click at [263, 529] on div "Adio [PERSON_NAME] [PERSON_NAME]" at bounding box center [212, 518] width 101 height 23
type input "****"
click at [264, 528] on div "Save" at bounding box center [251, 521] width 26 height 14
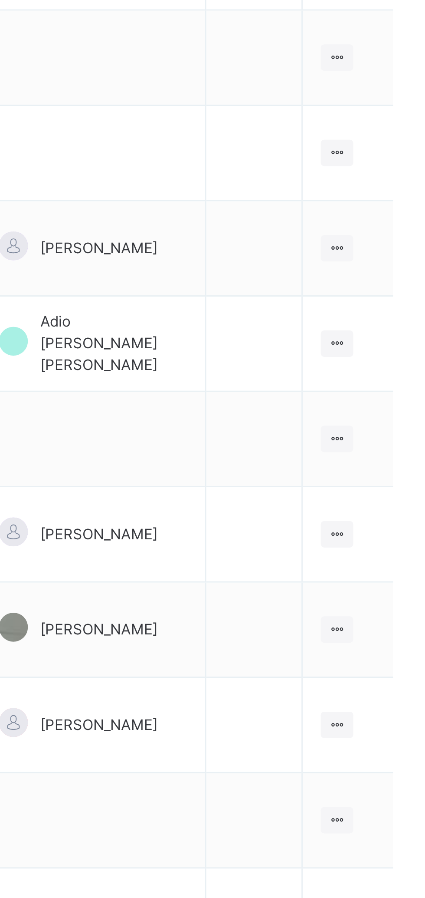
click at [391, 318] on icon at bounding box center [389, 320] width 7 height 7
click at [0, 0] on div "Assign form Teacher" at bounding box center [0, 0] width 0 height 0
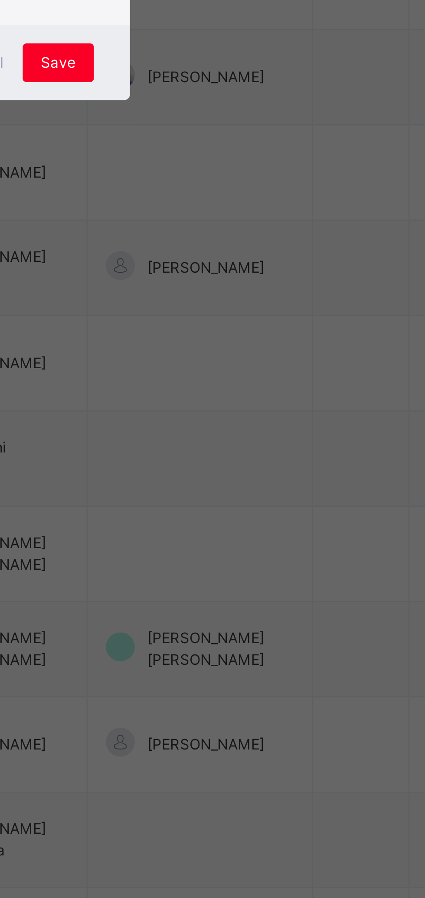
click at [263, 490] on div "[PERSON_NAME]" at bounding box center [212, 482] width 101 height 15
type input "******"
click at [257, 525] on span "Save" at bounding box center [250, 521] width 13 height 8
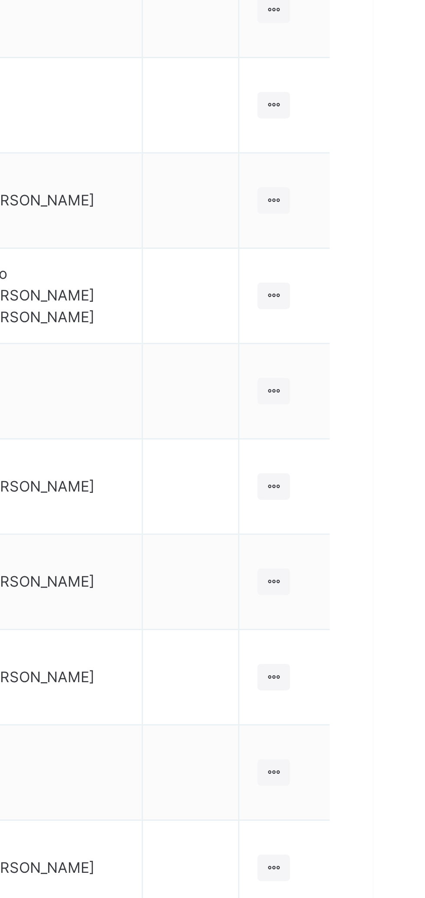
click at [0, 0] on ul "View Class Assign form Teacher" at bounding box center [0, 0] width 0 height 0
click at [0, 0] on div "Assign form Teacher" at bounding box center [0, 0] width 0 height 0
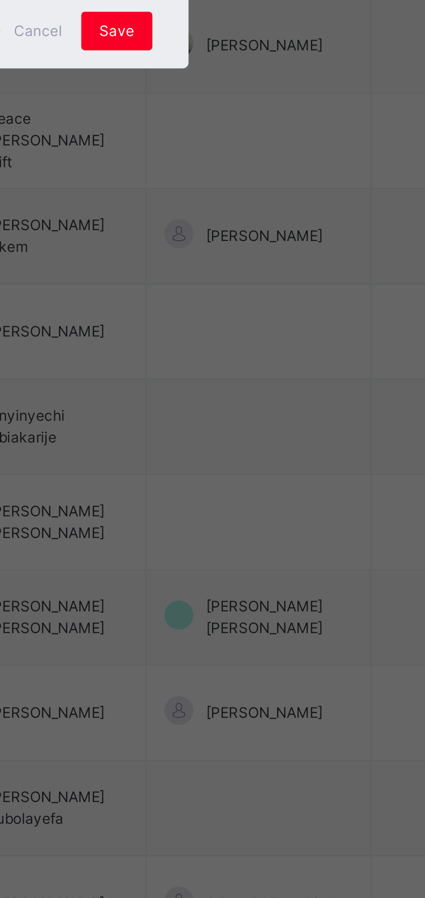
click at [263, 467] on div "[PERSON_NAME]" at bounding box center [212, 459] width 101 height 15
type input "****"
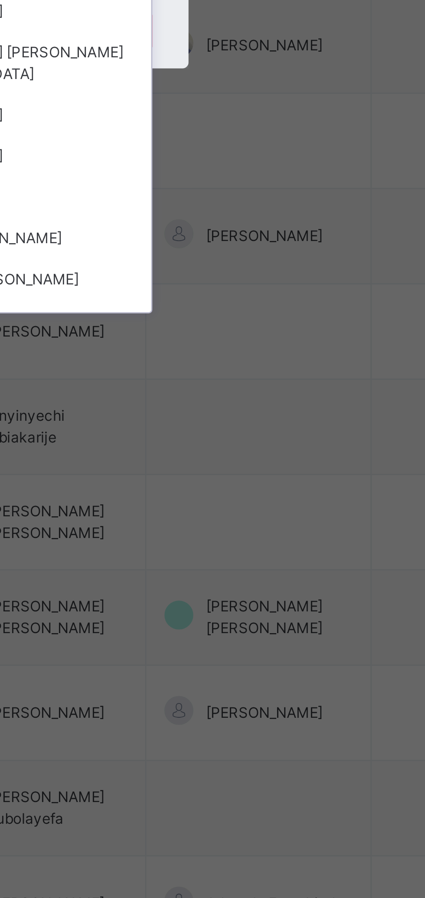
type input "*"
click at [255, 507] on div "Select Form Teacher [PERSON_NAME] Select Assistant Form Teacher option Adio [PE…" at bounding box center [213, 454] width 128 height 108
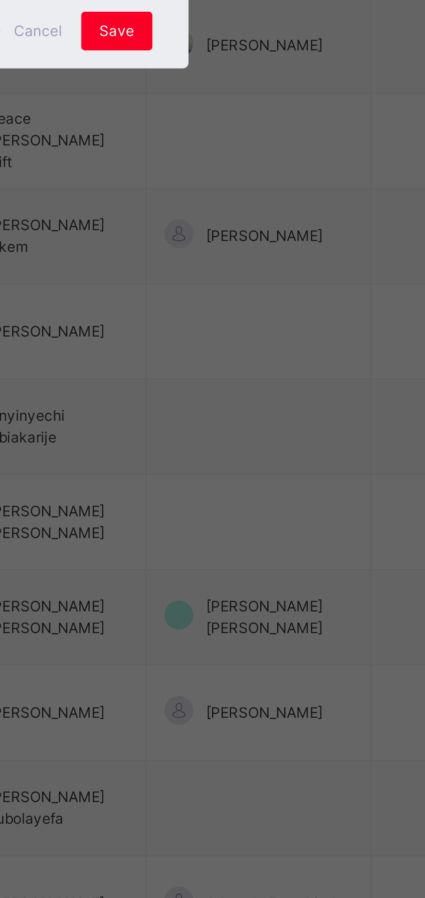
click at [264, 528] on div "Save" at bounding box center [251, 521] width 26 height 14
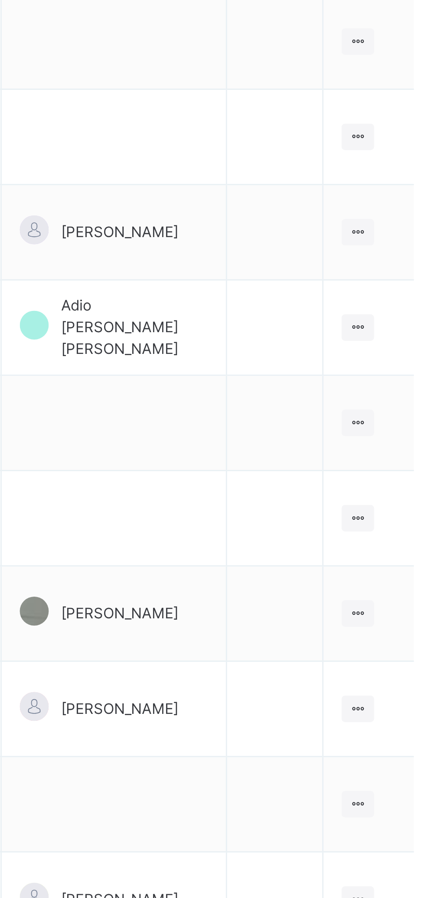
click at [0, 0] on ul "View Class Assign form Teacher" at bounding box center [0, 0] width 0 height 0
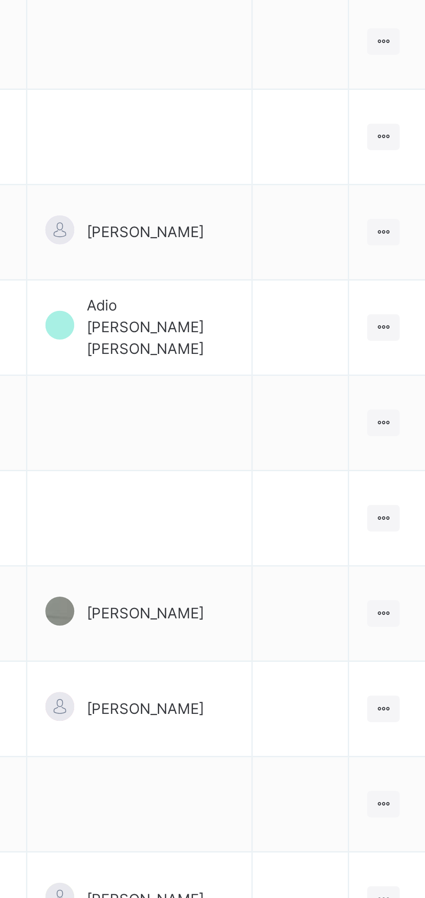
click at [0, 0] on div "Assign form Teacher" at bounding box center [0, 0] width 0 height 0
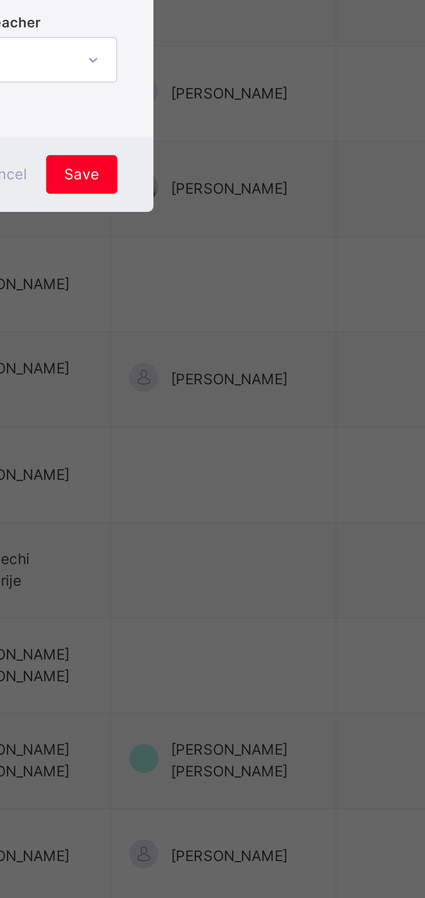
click at [263, 452] on div "[PERSON_NAME]" at bounding box center [212, 445] width 101 height 15
type input "****"
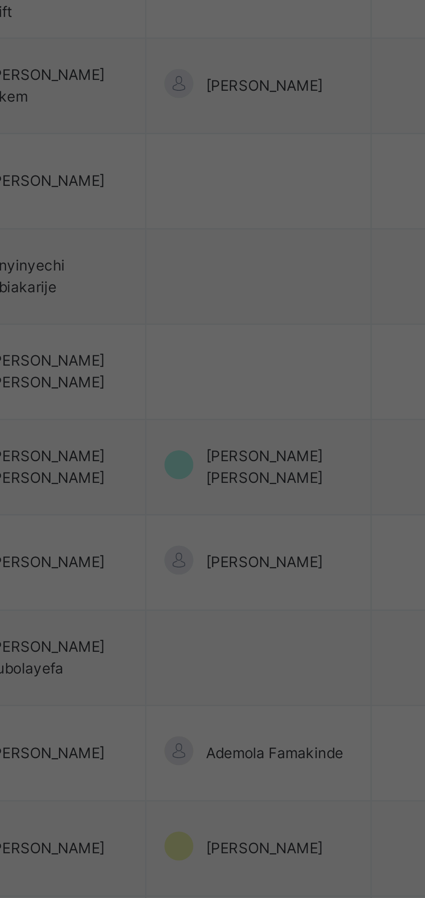
click at [263, 507] on div "[PERSON_NAME]" at bounding box center [212, 499] width 101 height 15
type input "****"
click at [257, 525] on span "Save" at bounding box center [250, 521] width 13 height 8
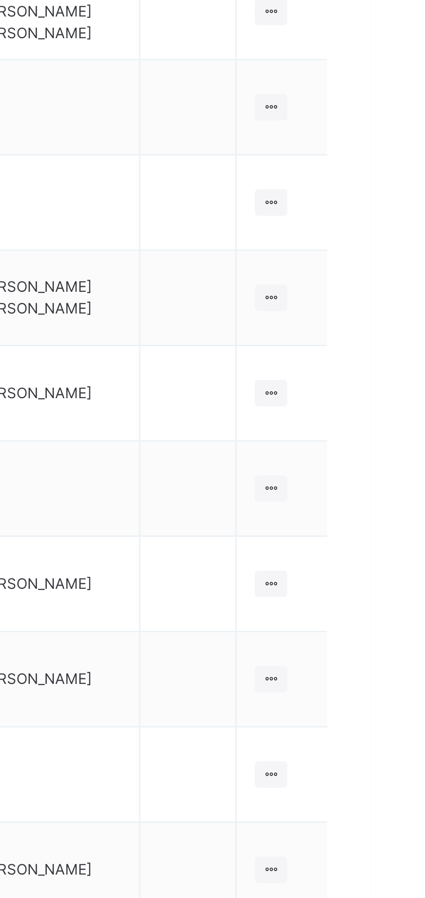
click at [0, 0] on ul "View Class Assign form Teacher" at bounding box center [0, 0] width 0 height 0
click at [0, 0] on div "Assign form Teacher" at bounding box center [0, 0] width 0 height 0
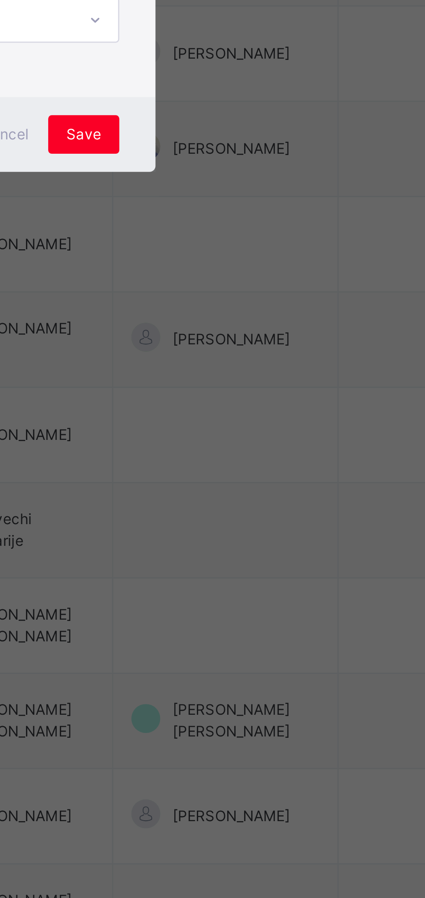
click at [263, 452] on div "[PERSON_NAME]" at bounding box center [212, 445] width 101 height 15
type input "*****"
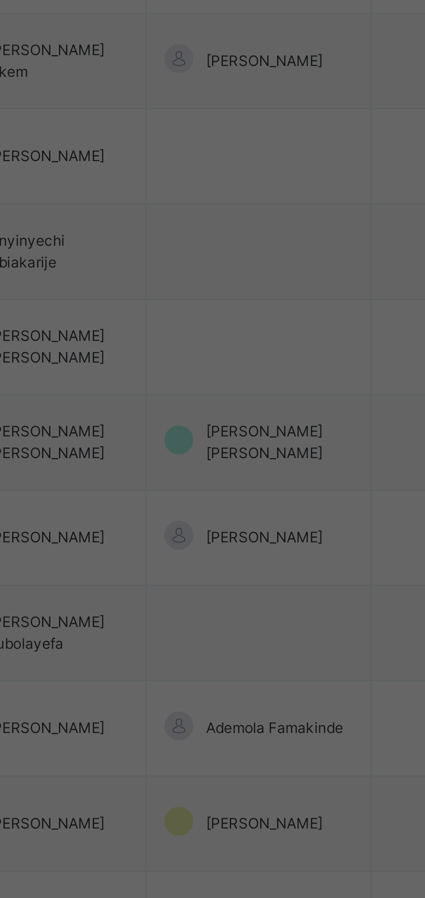
click at [263, 507] on div "[PERSON_NAME]" at bounding box center [212, 499] width 101 height 15
type input "*****"
click at [257, 525] on span "Save" at bounding box center [250, 521] width 13 height 8
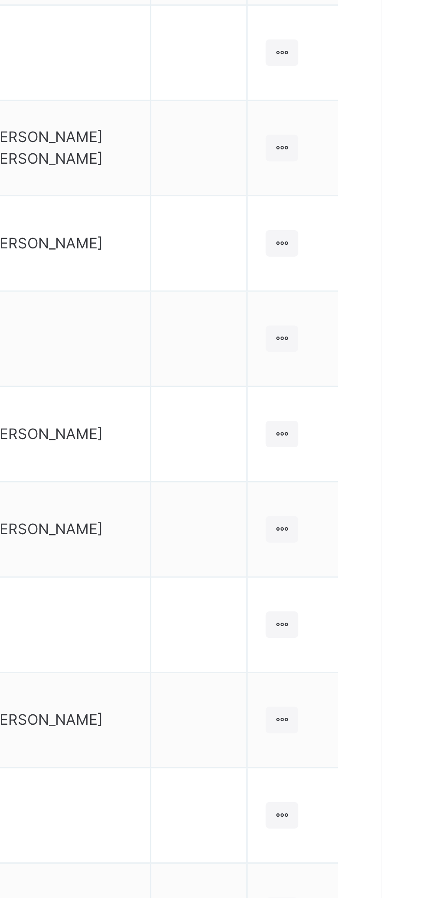
click at [394, 454] on div at bounding box center [390, 458] width 12 height 10
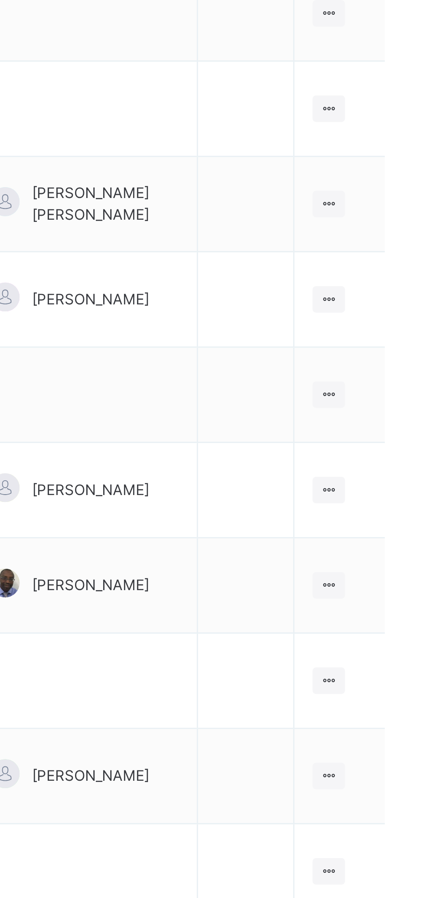
click at [0, 0] on ul "View Class Assign form Teacher" at bounding box center [0, 0] width 0 height 0
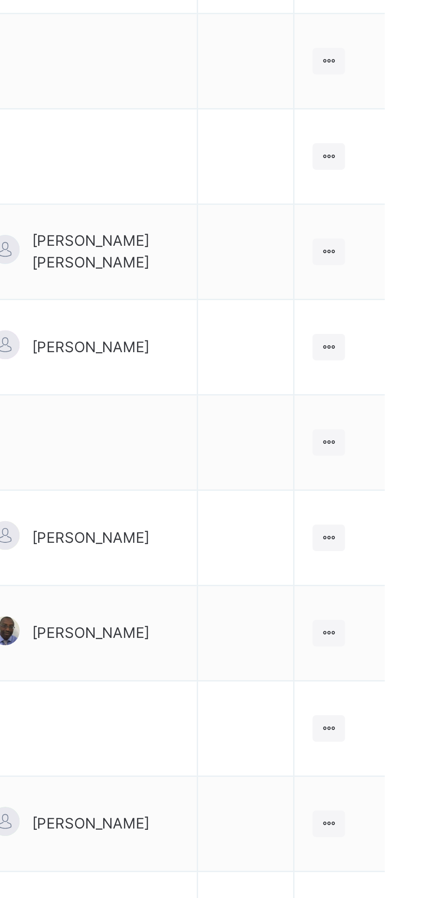
click at [0, 0] on div "Assign form Teacher" at bounding box center [0, 0] width 0 height 0
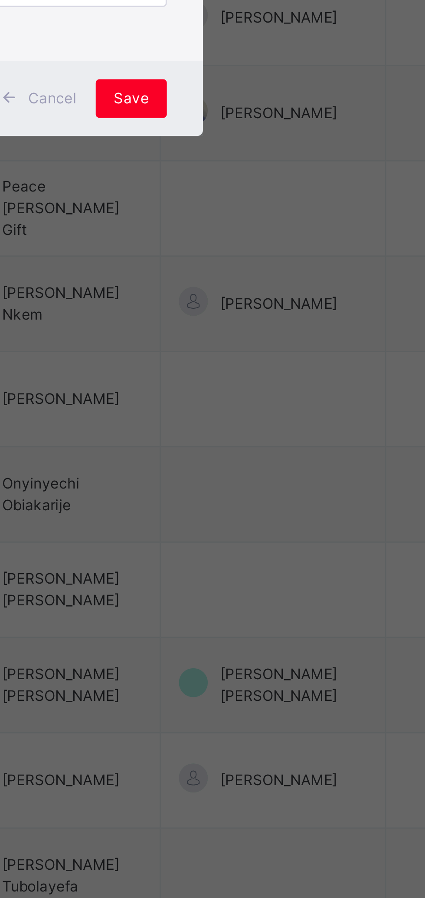
click at [263, 452] on div "Peace Gift [PERSON_NAME]" at bounding box center [212, 445] width 101 height 15
type input "****"
click at [257, 525] on span "Save" at bounding box center [250, 521] width 13 height 8
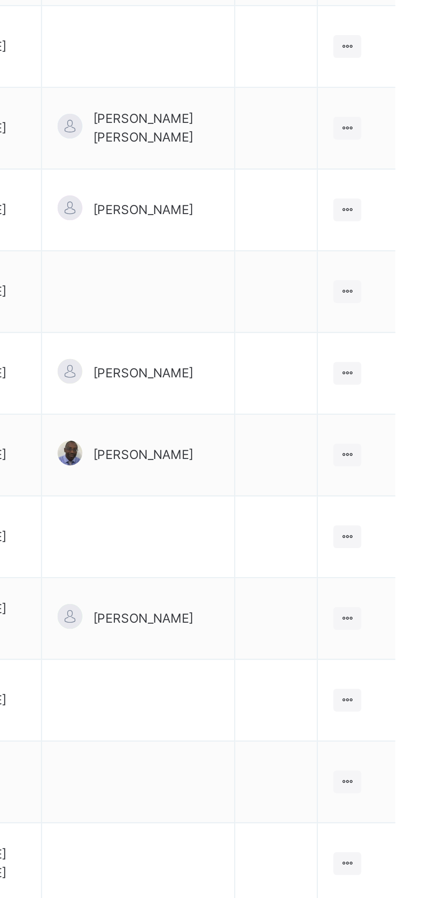
click at [0, 0] on ul "View Class Assign form Teacher" at bounding box center [0, 0] width 0 height 0
click at [0, 0] on div "Assign form Teacher" at bounding box center [0, 0] width 0 height 0
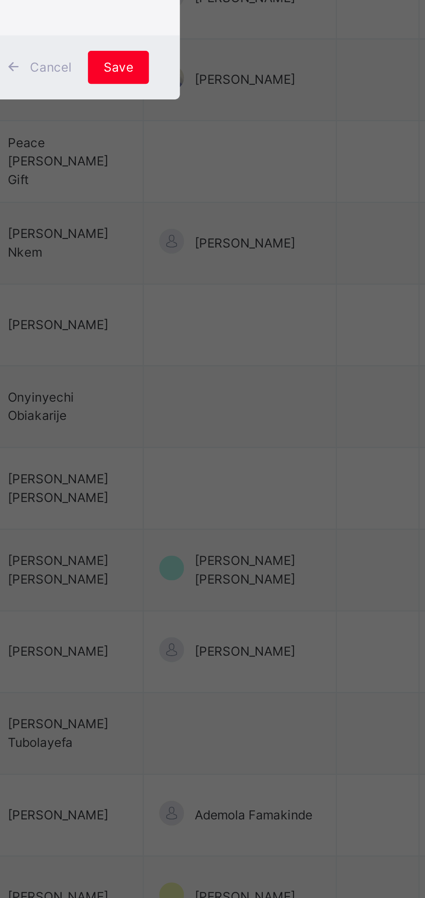
click at [263, 452] on div "[PERSON_NAME]" at bounding box center [212, 445] width 101 height 15
type input "****"
click at [257, 525] on span "Save" at bounding box center [250, 521] width 13 height 8
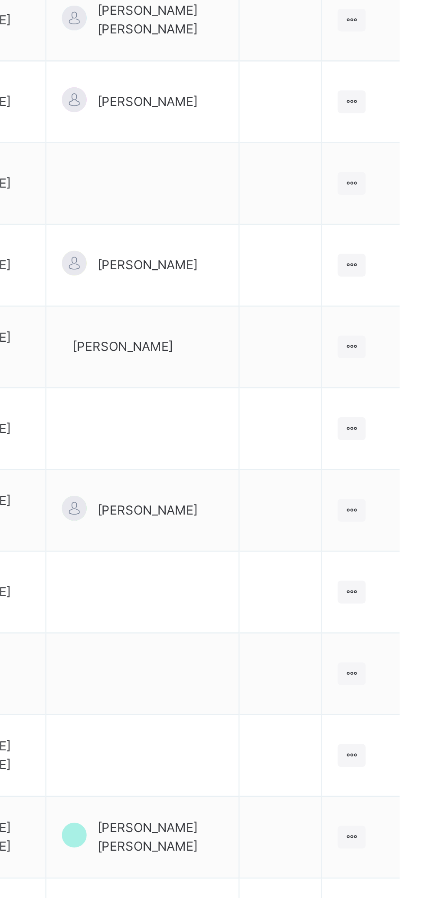
click at [389, 557] on icon at bounding box center [389, 560] width 7 height 7
click at [0, 0] on div "Assign form Teacher" at bounding box center [0, 0] width 0 height 0
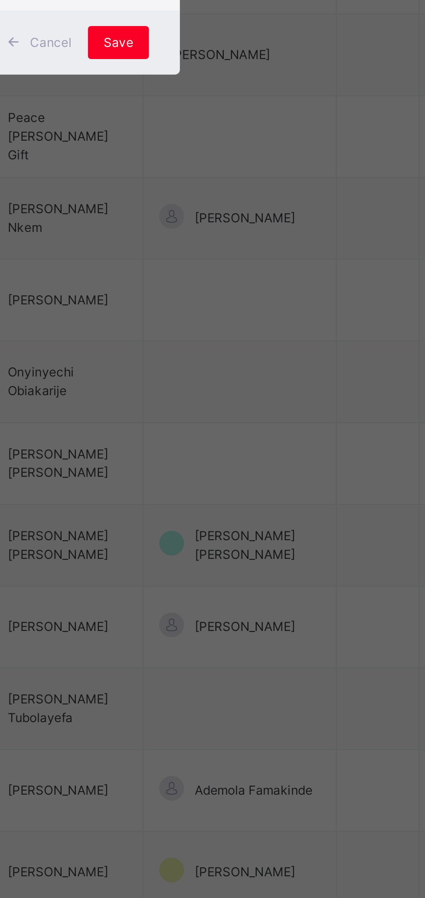
click at [263, 452] on div "[PERSON_NAME]" at bounding box center [212, 445] width 101 height 15
type input "***"
click at [263, 507] on div "Olusholape [PERSON_NAME]" at bounding box center [212, 499] width 101 height 15
type input "***"
click at [257, 525] on span "Save" at bounding box center [250, 521] width 13 height 8
